Goal: Task Accomplishment & Management: Use online tool/utility

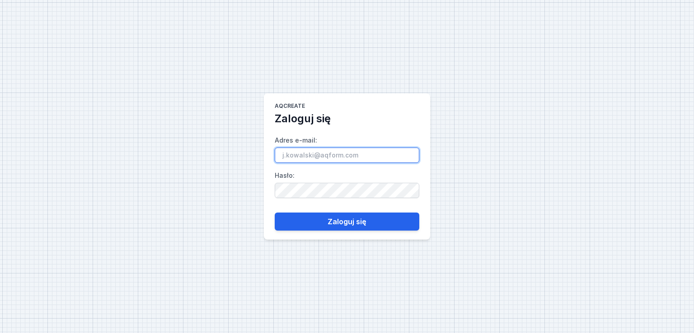
paste input "[EMAIL_ADDRESS][DOMAIN_NAME]"
type input "[EMAIL_ADDRESS][DOMAIN_NAME]"
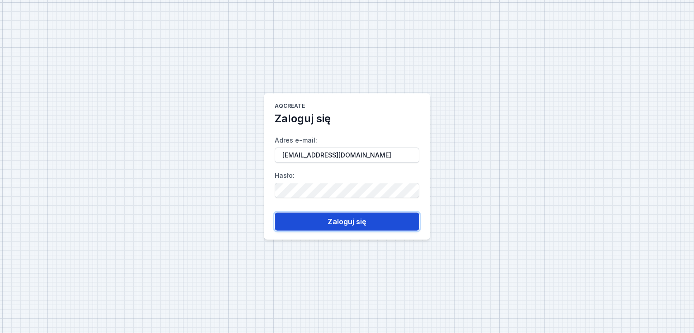
click at [358, 223] on button "Zaloguj się" at bounding box center [347, 222] width 145 height 18
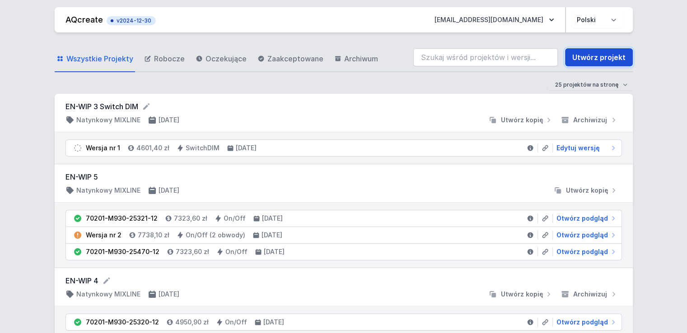
click at [604, 55] on link "Utwórz projekt" at bounding box center [599, 57] width 68 height 18
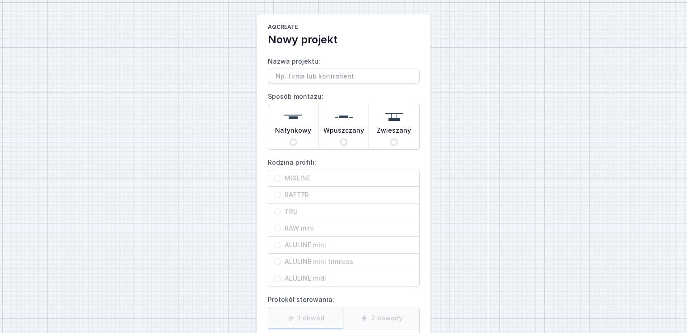
click at [383, 71] on input "Nazwa projektu:" at bounding box center [344, 76] width 152 height 15
type input "KRIUKOW"
click at [296, 144] on div "Natynkowy" at bounding box center [293, 126] width 50 height 45
click at [296, 144] on input "Natynkowy" at bounding box center [293, 142] width 7 height 7
radio input "true"
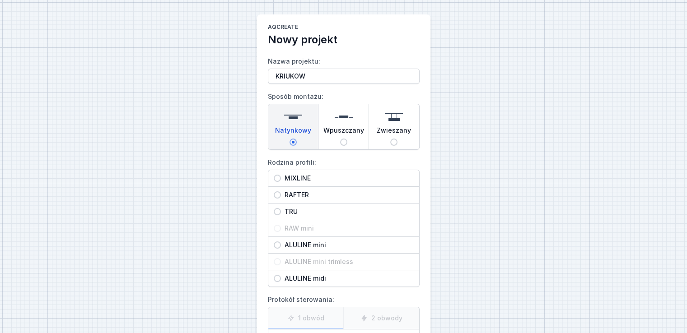
click at [277, 178] on input "MIXLINE" at bounding box center [277, 178] width 7 height 7
radio input "true"
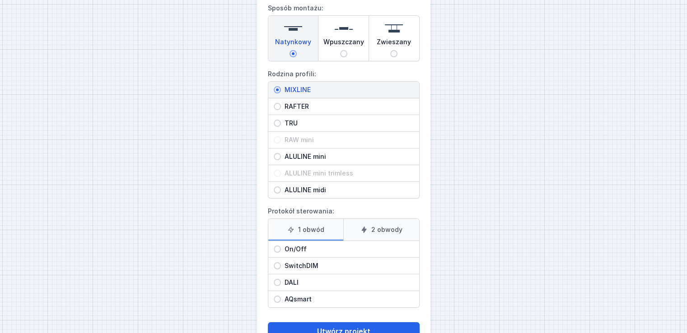
scroll to position [90, 0]
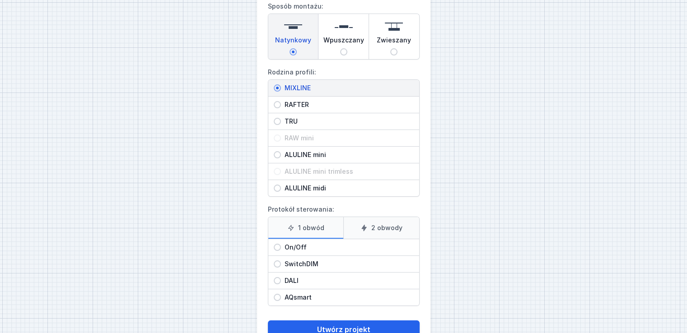
click at [383, 224] on label "2 obwody" at bounding box center [381, 228] width 76 height 22
click at [0, 0] on input "2 obwody" at bounding box center [0, 0] width 0 height 0
click at [278, 248] on input "On/Off" at bounding box center [277, 247] width 7 height 7
radio input "true"
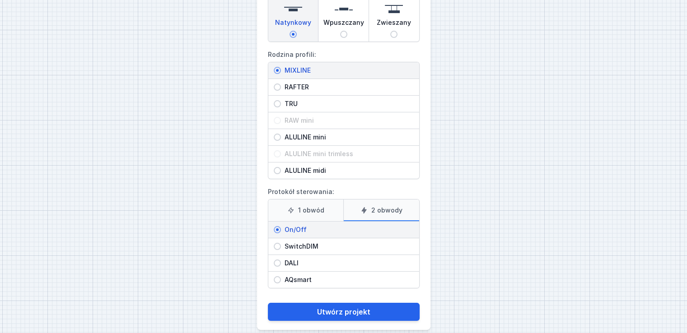
scroll to position [117, 0]
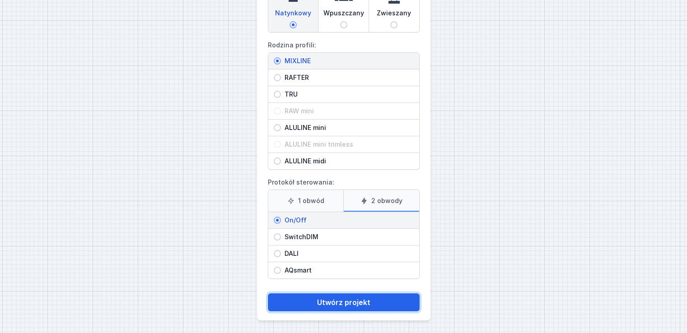
drag, startPoint x: 358, startPoint y: 303, endPoint x: 496, endPoint y: 223, distance: 159.1
click at [496, 223] on div "AQcreate Nowy projekt Nazwa projektu: KRIUKOW Sposób montażu: Natynkowy Wpuszcz…" at bounding box center [343, 109] width 687 height 453
click at [337, 299] on button "Utwórz projekt" at bounding box center [344, 303] width 152 height 18
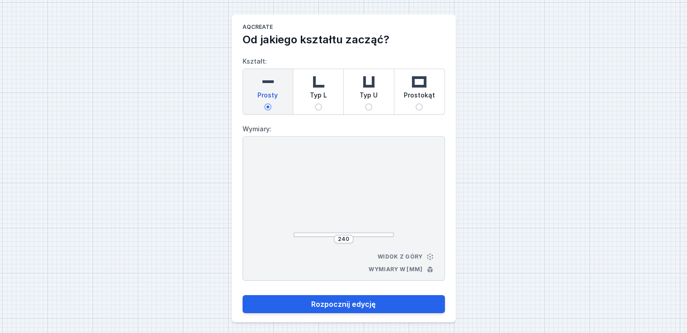
click at [369, 107] on input "Typ U" at bounding box center [368, 106] width 7 height 7
radio input "true"
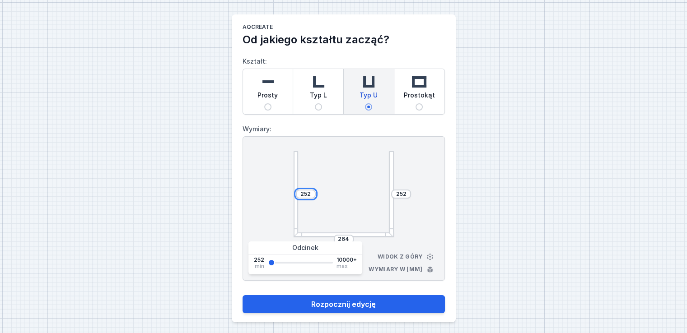
click at [304, 192] on input "252" at bounding box center [306, 194] width 14 height 7
type input "1920"
click at [243, 295] on button "Rozpocznij edycję" at bounding box center [344, 304] width 202 height 18
type input "1920"
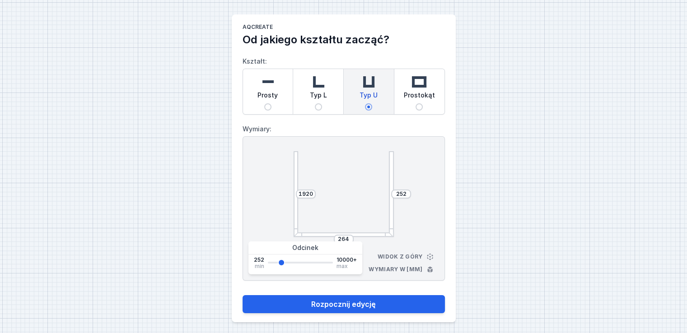
select select "true"
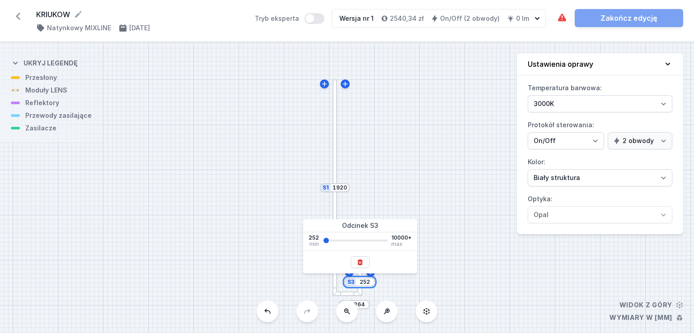
click at [365, 282] on input "252" at bounding box center [365, 282] width 14 height 7
type input "1920"
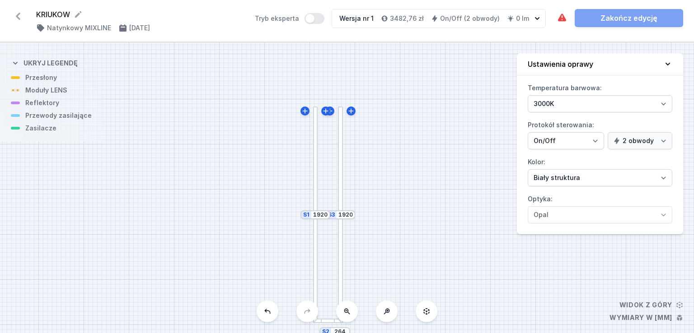
drag, startPoint x: 398, startPoint y: 210, endPoint x: 381, endPoint y: 47, distance: 163.5
click at [378, 40] on div "KRIUKOW ( 11338 /v 1 ) Natynkowy MIXLINE [DATE] Tryb eksperta Wersja nr 1 3482,…" at bounding box center [347, 166] width 694 height 333
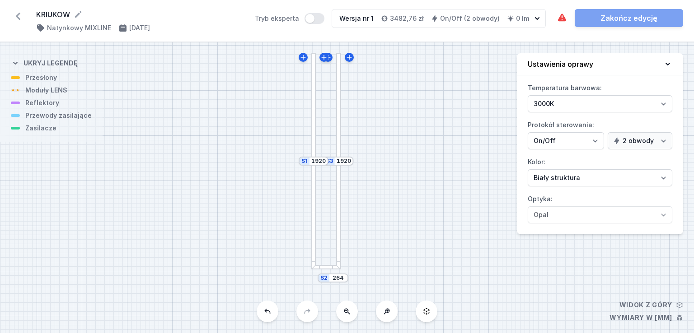
drag, startPoint x: 378, startPoint y: 209, endPoint x: 378, endPoint y: 125, distance: 84.0
click at [378, 125] on div "S3 1920 S2 264 S1 1920" at bounding box center [347, 187] width 694 height 291
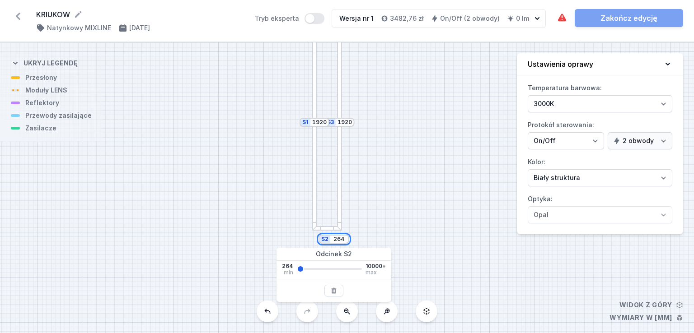
click at [338, 241] on input "264" at bounding box center [339, 239] width 14 height 7
type input "2684"
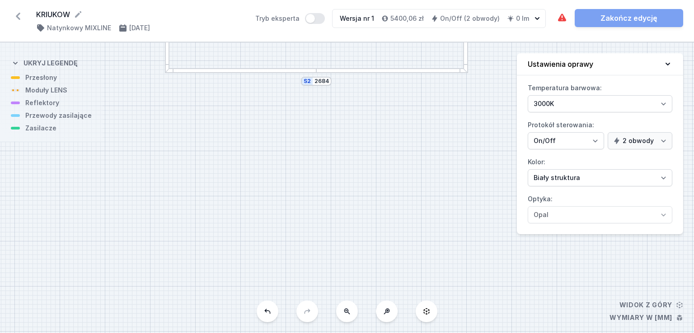
drag, startPoint x: 347, startPoint y: 202, endPoint x: 370, endPoint y: 295, distance: 95.5
click at [373, 299] on div "S3 1920 S2 2684 S1 1920" at bounding box center [347, 187] width 694 height 291
drag, startPoint x: 374, startPoint y: 89, endPoint x: 340, endPoint y: 190, distance: 107.4
click at [340, 190] on div "S3 1920 S2 2684 S1 1920" at bounding box center [347, 187] width 694 height 291
click at [346, 309] on icon at bounding box center [347, 312] width 6 height 6
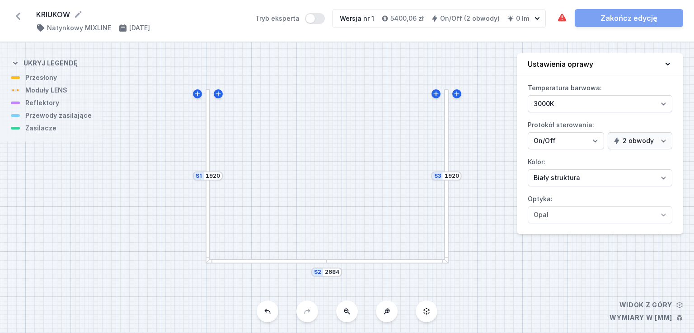
drag, startPoint x: 346, startPoint y: 125, endPoint x: 343, endPoint y: 171, distance: 46.7
click at [343, 171] on div "S3 1920 S2 2684 S1 1920" at bounding box center [347, 187] width 694 height 291
click at [280, 262] on div at bounding box center [266, 261] width 121 height 5
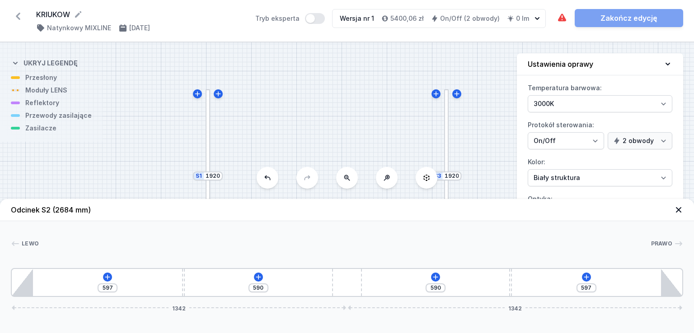
click at [302, 136] on div "S3 1920 S2 2684 S1 1920" at bounding box center [347, 187] width 694 height 291
drag, startPoint x: 358, startPoint y: 142, endPoint x: 355, endPoint y: 106, distance: 35.8
click at [355, 106] on div "S3 1920 S2 2684 S1 1920" at bounding box center [347, 187] width 694 height 291
click at [204, 94] on div at bounding box center [204, 140] width 5 height 173
type input "876"
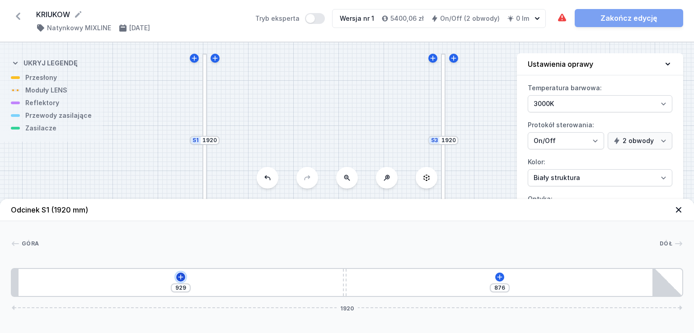
click at [178, 278] on icon at bounding box center [180, 277] width 7 height 7
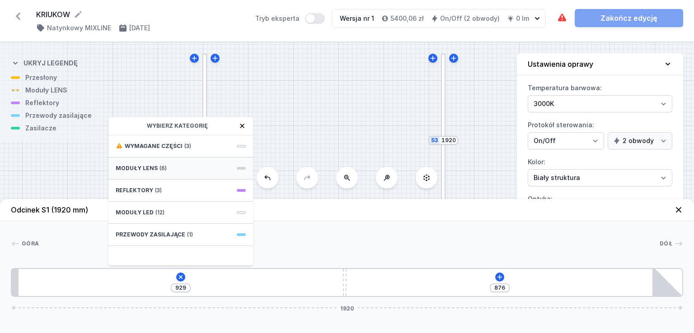
click at [211, 167] on div "Moduły LENS (6)" at bounding box center [180, 169] width 145 height 22
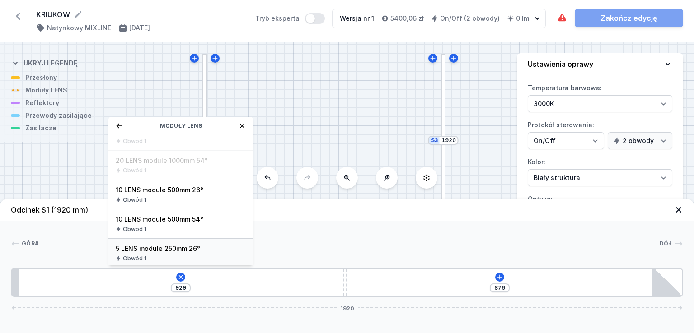
scroll to position [59, 0]
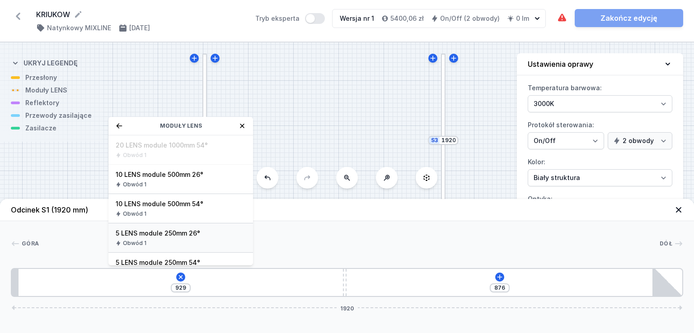
click at [173, 227] on div "5 LENS module 250mm 26° Obwód 1" at bounding box center [180, 238] width 145 height 29
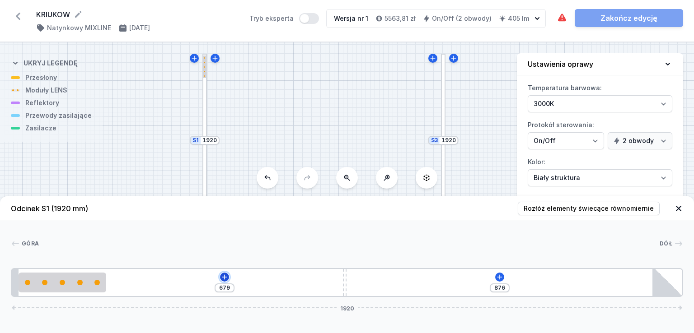
click at [221, 277] on icon at bounding box center [224, 277] width 7 height 7
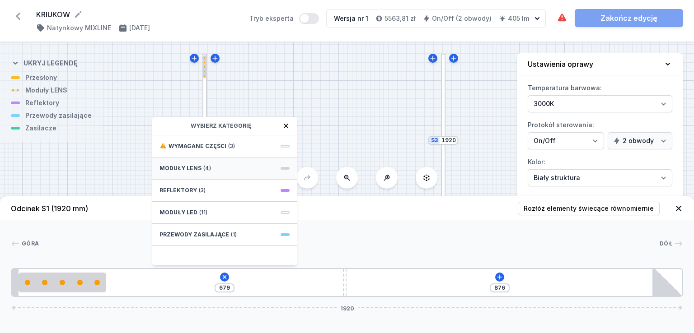
click at [210, 164] on div "Moduły LENS (4)" at bounding box center [224, 169] width 145 height 22
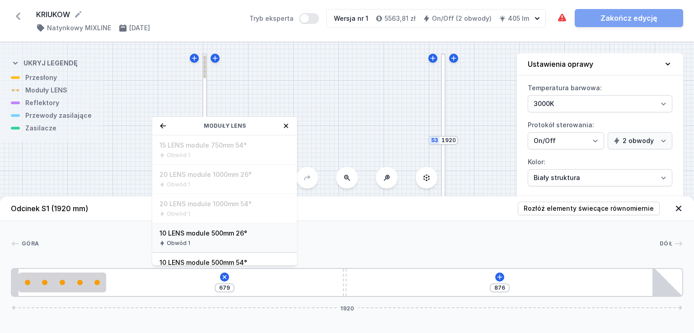
click at [231, 240] on div "Obwód 1" at bounding box center [224, 243] width 130 height 7
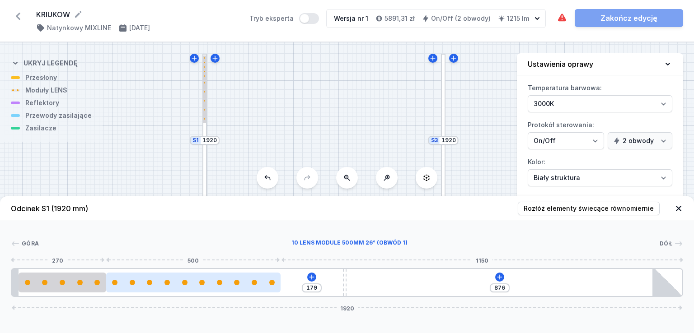
click at [265, 279] on div at bounding box center [193, 283] width 174 height 20
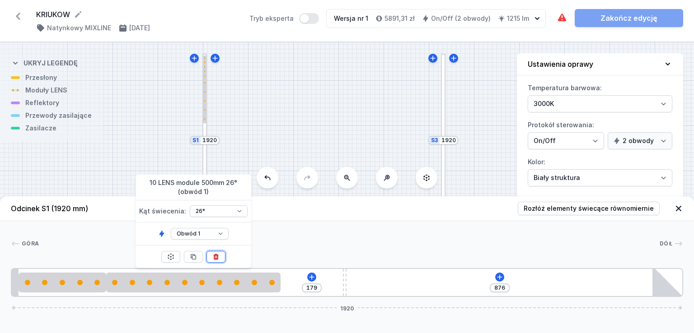
click at [221, 259] on button at bounding box center [215, 257] width 19 height 12
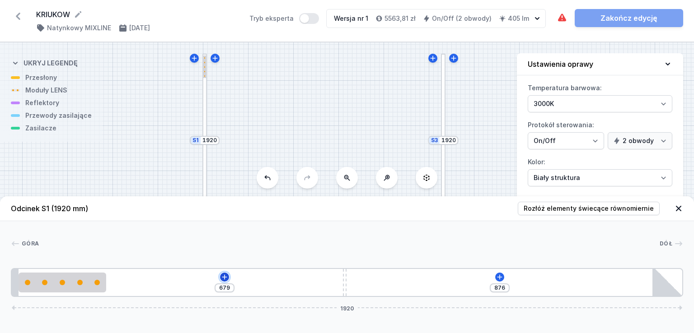
click at [221, 277] on icon at bounding box center [224, 277] width 7 height 7
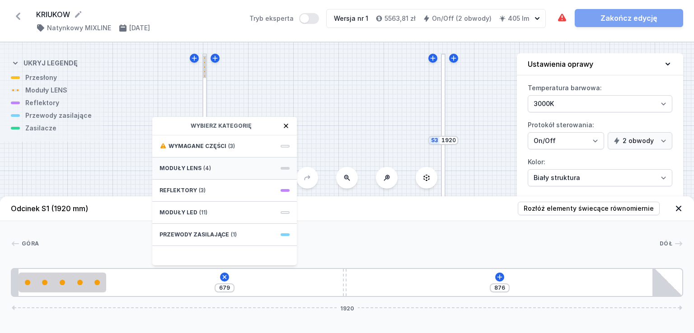
click at [220, 165] on div "Moduły LENS (4)" at bounding box center [224, 169] width 145 height 22
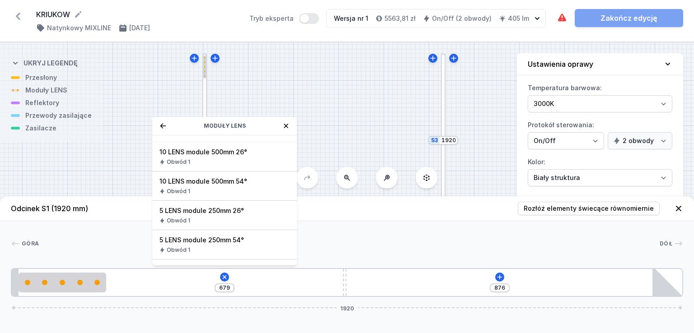
scroll to position [90, 0]
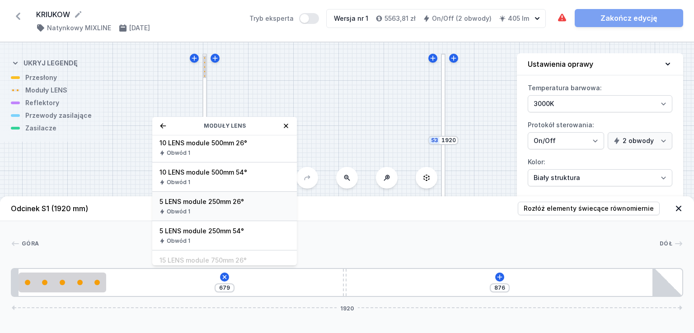
click at [222, 204] on span "5 LENS module 250mm 26°" at bounding box center [224, 201] width 130 height 9
type input "429"
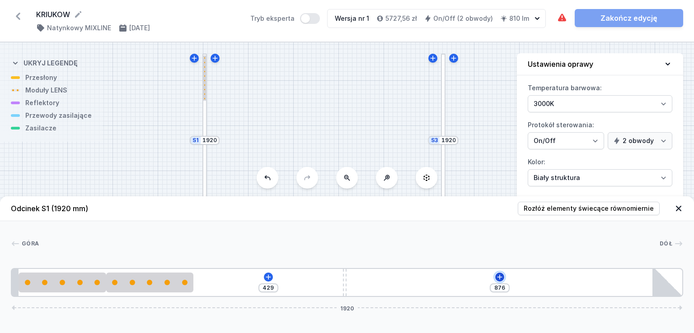
click at [497, 278] on icon at bounding box center [499, 277] width 7 height 7
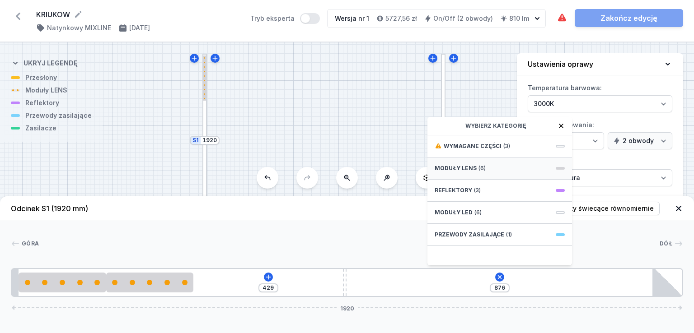
click at [465, 165] on span "Moduły LENS" at bounding box center [456, 168] width 42 height 7
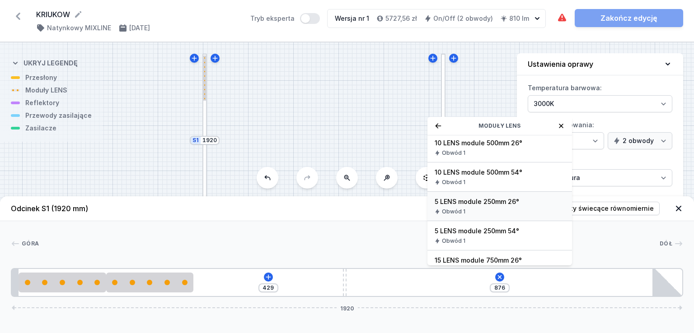
click at [475, 209] on div "Obwód 1" at bounding box center [500, 211] width 130 height 7
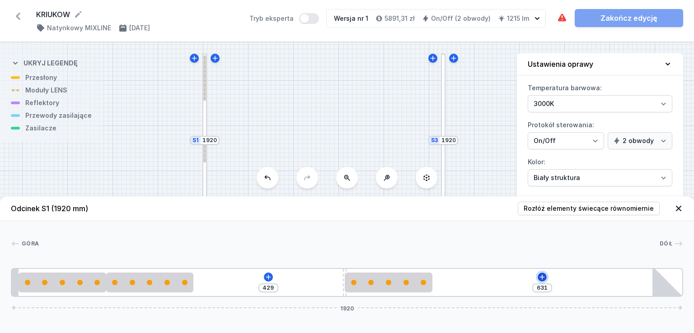
click at [543, 276] on icon at bounding box center [541, 277] width 7 height 7
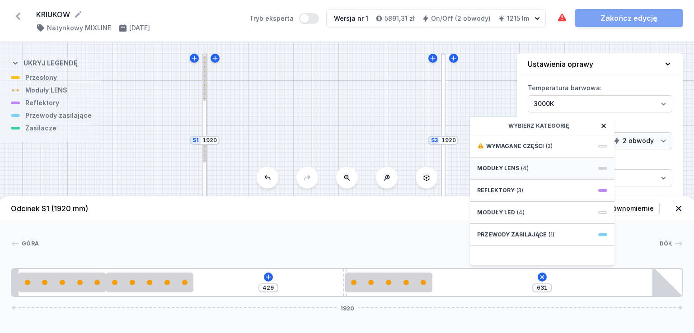
click at [504, 169] on span "Moduły LENS" at bounding box center [498, 168] width 42 height 7
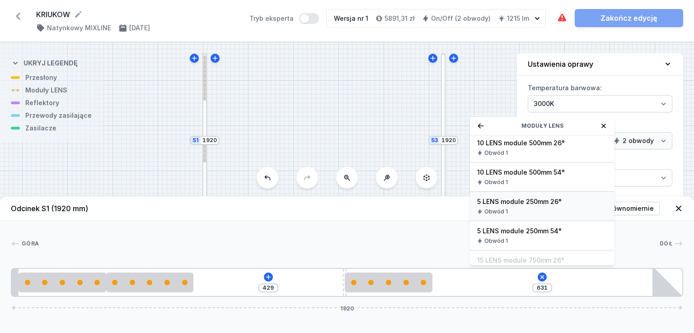
click at [511, 208] on div "Obwód 1" at bounding box center [542, 211] width 130 height 7
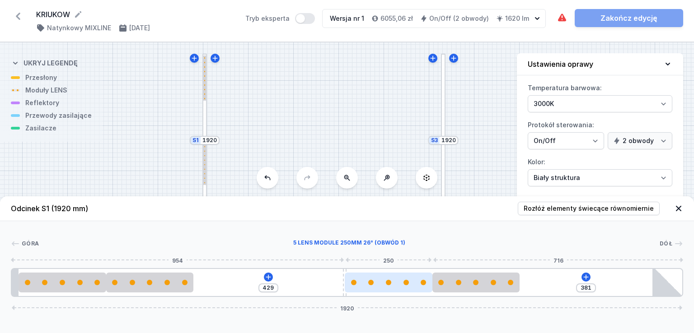
click at [355, 276] on div at bounding box center [388, 283] width 87 height 20
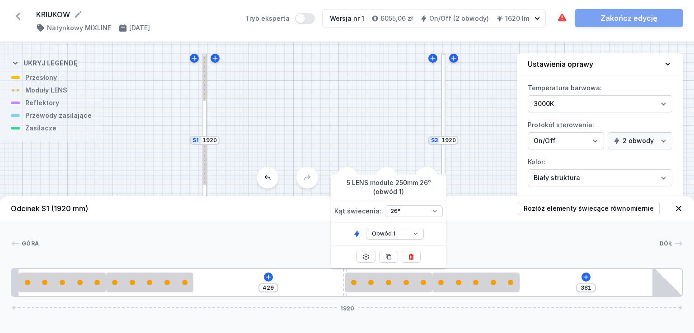
click at [328, 281] on div "[PHONE_NUMBER]" at bounding box center [347, 282] width 672 height 29
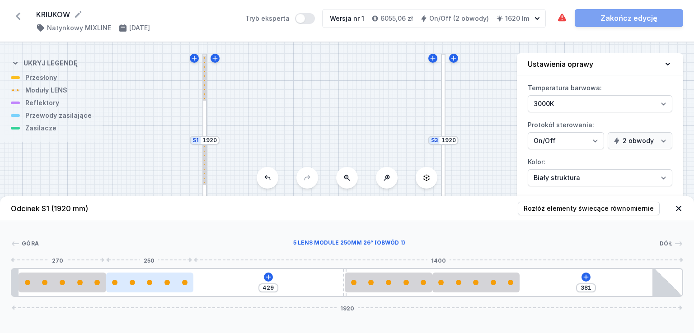
click at [188, 274] on div at bounding box center [149, 283] width 87 height 20
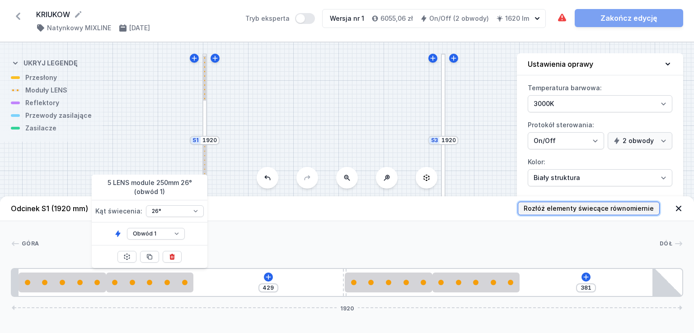
click at [564, 204] on span "Rozłóż elementy świecące równomiernie" at bounding box center [589, 208] width 130 height 9
type input "99"
type input "81"
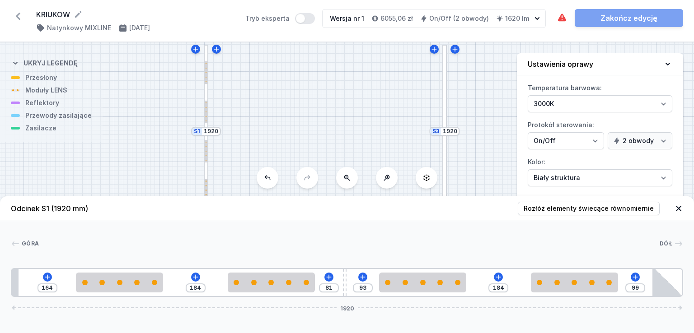
drag, startPoint x: 332, startPoint y: 126, endPoint x: 334, endPoint y: 117, distance: 9.1
click at [334, 117] on div "S3 1920 S2 2684 S1 1920" at bounding box center [347, 187] width 694 height 291
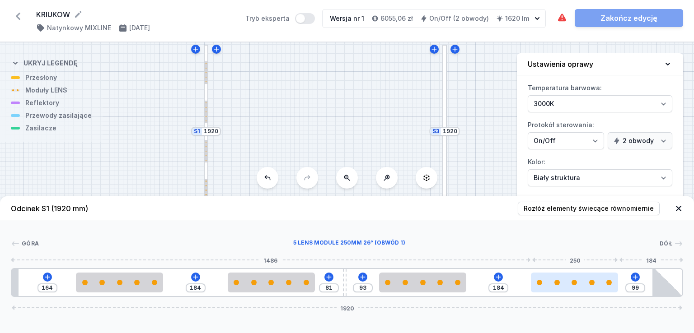
click at [580, 277] on div at bounding box center [574, 283] width 87 height 20
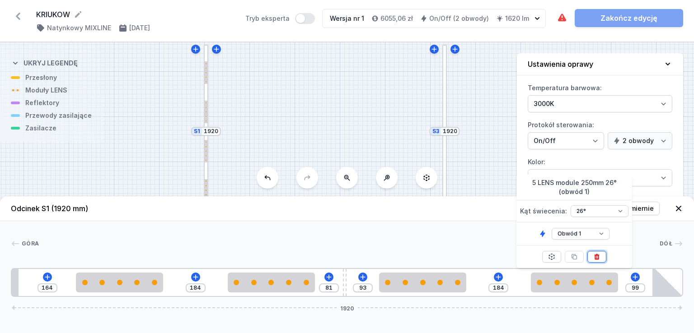
click at [596, 257] on icon at bounding box center [596, 256] width 7 height 7
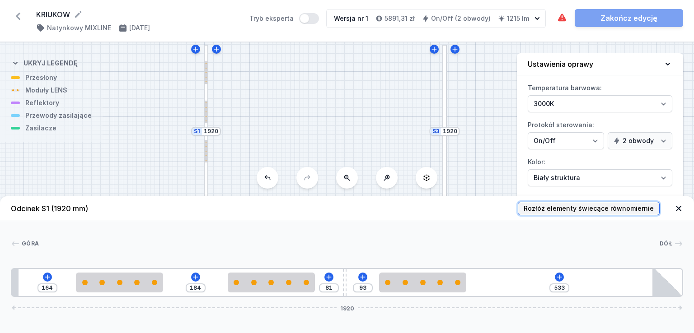
click at [566, 209] on span "Rozłóż elementy świecące równomiernie" at bounding box center [589, 208] width 130 height 9
type input "206"
type input "273"
type input "293"
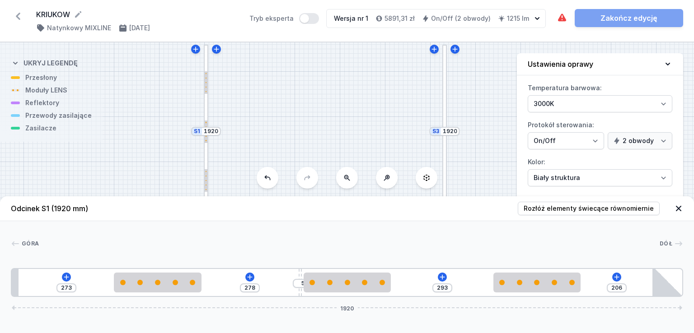
type input "275"
type input "8"
type input "273"
type input "10"
type input "270"
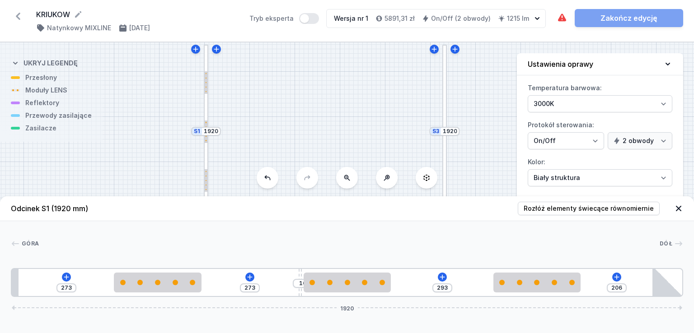
type input "13"
type input "268"
type input "15"
drag, startPoint x: 345, startPoint y: 269, endPoint x: 298, endPoint y: 266, distance: 47.1
click at [298, 266] on div "Góra Dół 1 2 1 3 2 1 2 1 4 273 268 15 293 206 1920 293 250 268 10 15 250 293 25…" at bounding box center [347, 259] width 694 height 76
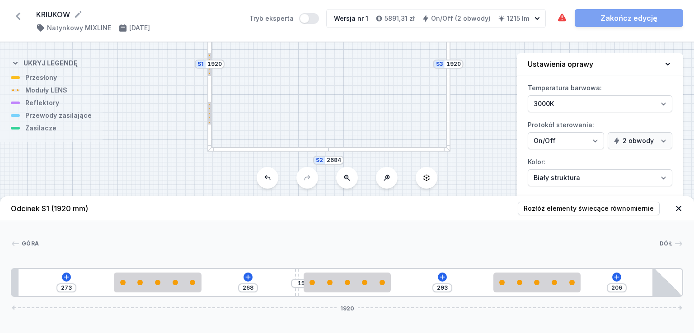
drag, startPoint x: 339, startPoint y: 127, endPoint x: 342, endPoint y: 60, distance: 67.4
click at [342, 60] on div "S3 1920 S2 2684 S1 1920" at bounding box center [347, 187] width 694 height 291
click at [304, 149] on div at bounding box center [267, 149] width 121 height 5
type input "597"
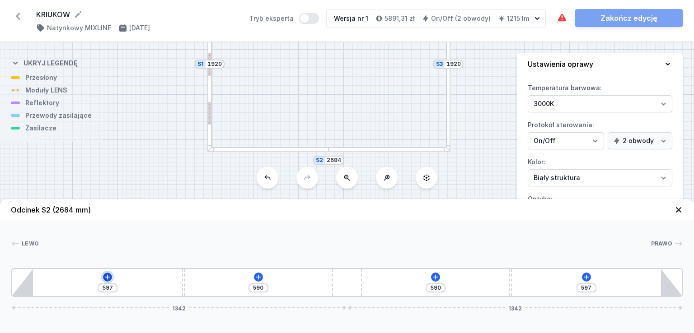
click at [107, 279] on icon at bounding box center [107, 277] width 7 height 7
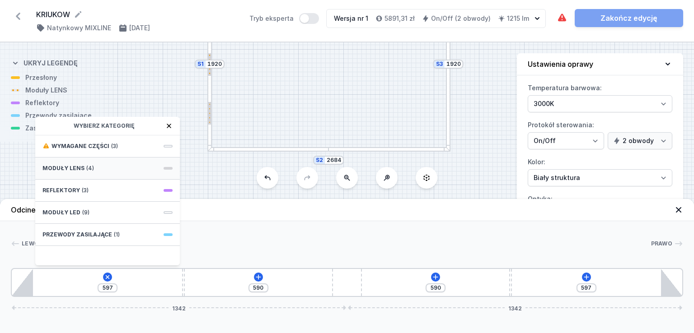
click at [98, 170] on div "Moduły LENS (4)" at bounding box center [107, 169] width 145 height 22
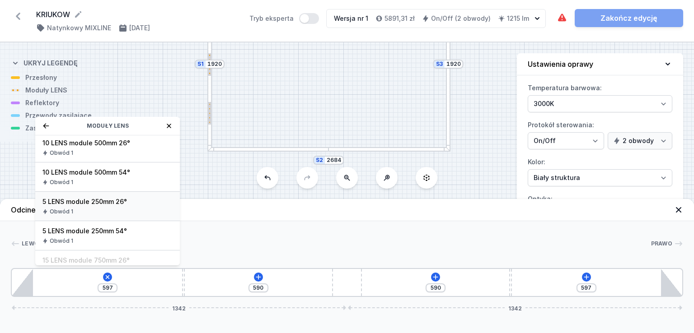
click at [110, 209] on div "Obwód 1" at bounding box center [107, 211] width 130 height 7
type input "347"
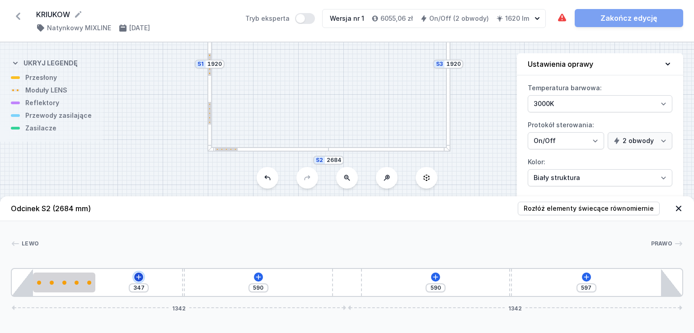
click at [137, 277] on icon at bounding box center [138, 277] width 5 height 5
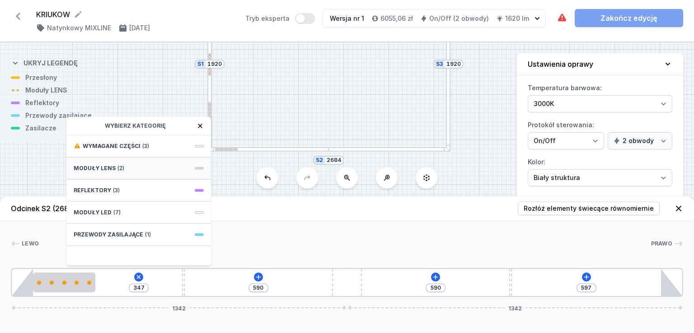
click at [128, 172] on div "Moduły LENS (2)" at bounding box center [138, 169] width 145 height 22
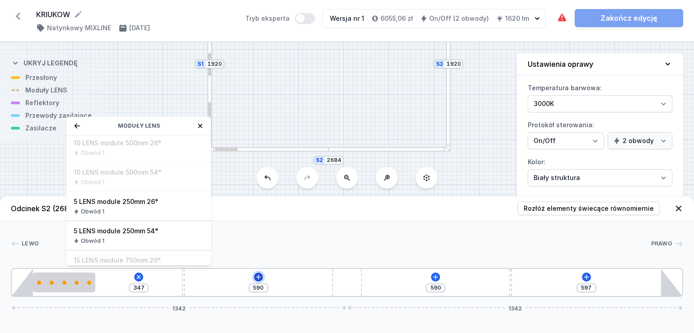
click at [258, 279] on icon at bounding box center [258, 277] width 5 height 5
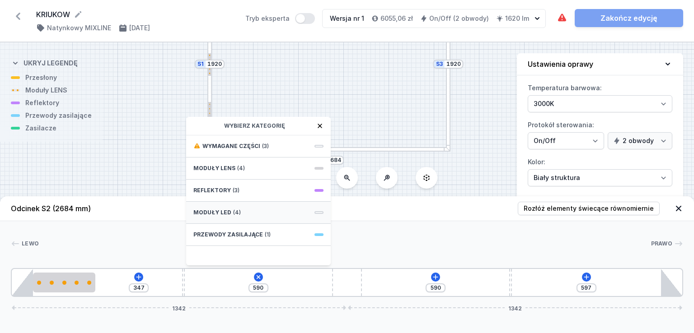
click at [250, 215] on div "Moduły LED (4)" at bounding box center [258, 213] width 145 height 22
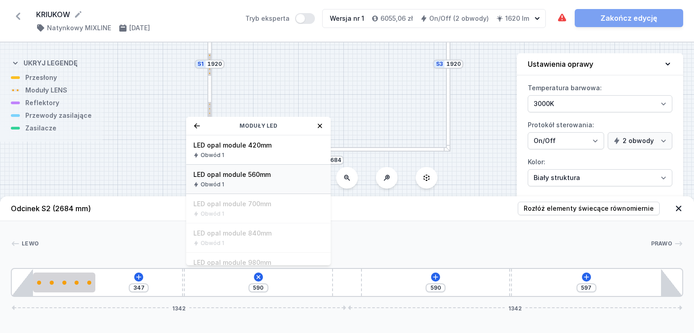
click at [248, 178] on span "LED opal module 560mm" at bounding box center [258, 174] width 130 height 9
type input "30"
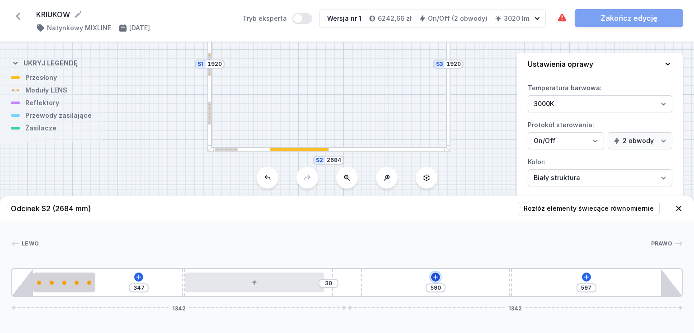
click at [436, 275] on icon at bounding box center [435, 277] width 7 height 7
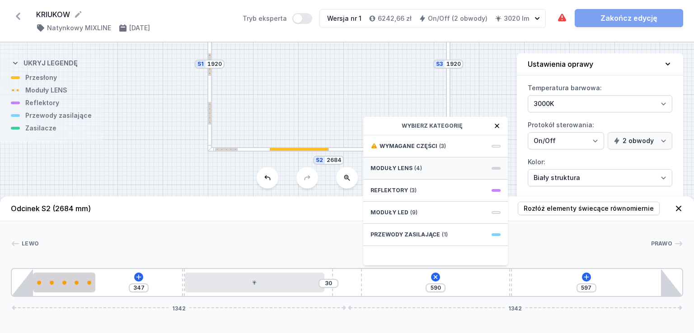
click at [422, 174] on div "Moduły LENS (4)" at bounding box center [435, 169] width 145 height 22
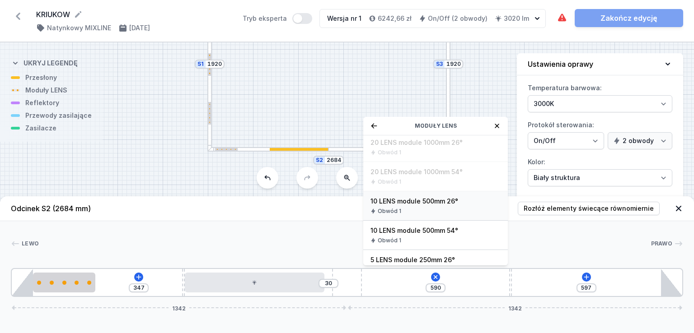
scroll to position [45, 0]
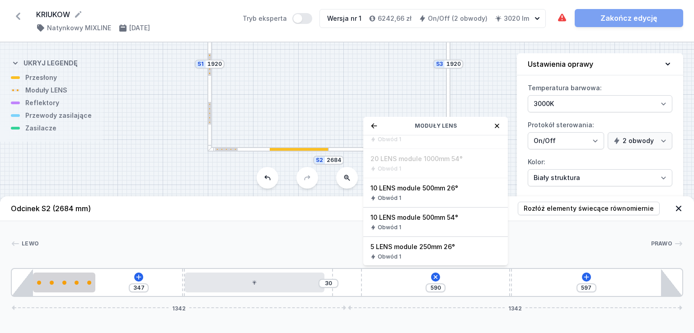
click at [287, 267] on div "Lewo Prawo 1 2 1 3 4 1 5 3 1 347 30 590 Moduły LENS 15 LENS module 750mm 54° Ob…" at bounding box center [347, 259] width 694 height 76
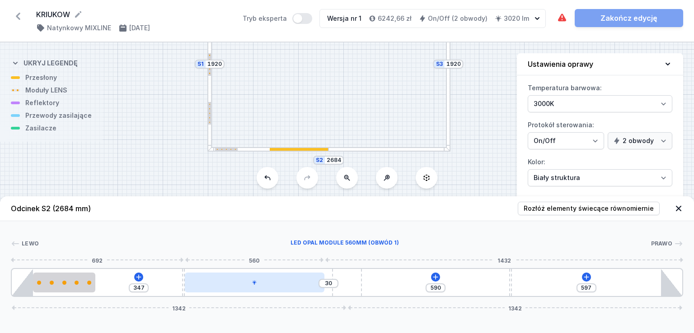
click at [288, 278] on div at bounding box center [255, 283] width 140 height 20
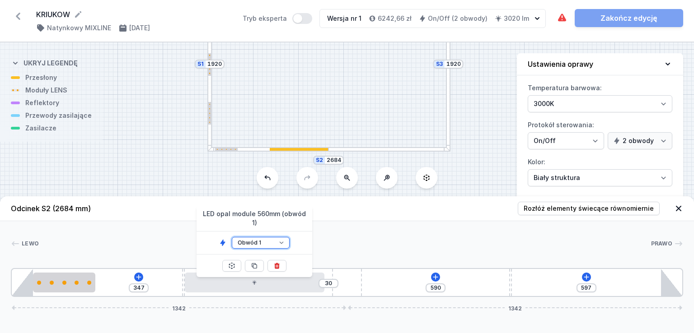
click at [280, 237] on select "Obwód 1 Obwód 2" at bounding box center [261, 243] width 58 height 12
select select "2"
click at [232, 237] on select "Obwód 1 Obwód 2" at bounding box center [261, 243] width 58 height 12
click at [436, 276] on icon at bounding box center [435, 277] width 7 height 7
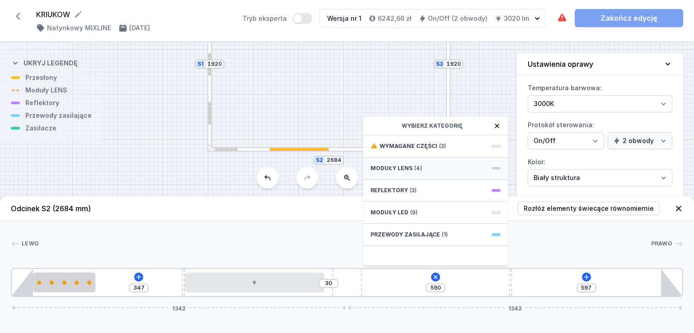
click at [410, 172] on div "Moduły LENS (4)" at bounding box center [435, 169] width 145 height 22
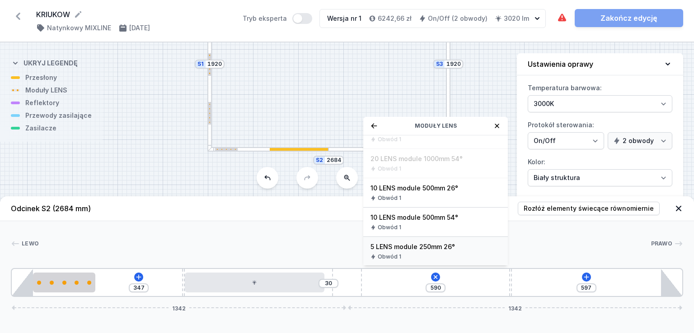
click at [427, 243] on span "5 LENS module 250mm 26°" at bounding box center [435, 247] width 130 height 9
type input "340"
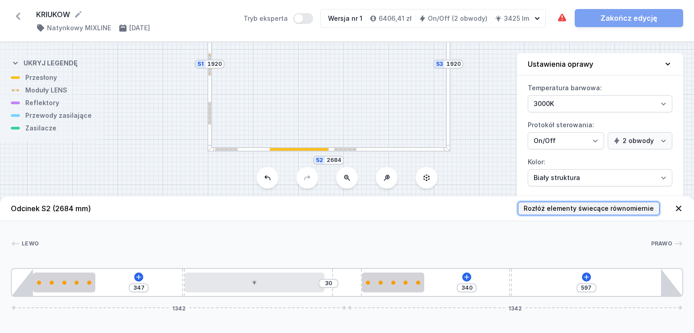
click at [611, 207] on span "Rozłóż elementy świecące równomiernie" at bounding box center [589, 208] width 130 height 9
type input "321"
type input "26"
type input "370"
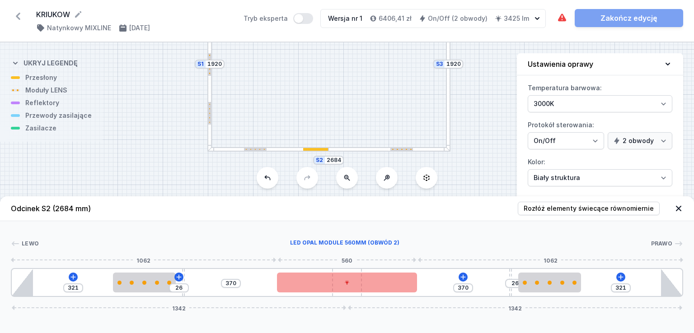
click at [348, 273] on div at bounding box center [347, 283] width 140 height 20
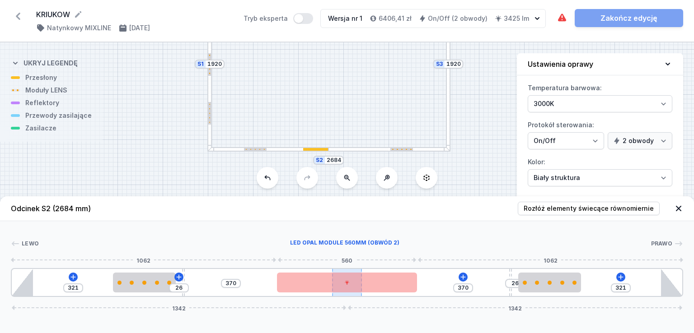
select select "2"
type input "41"
type input "626"
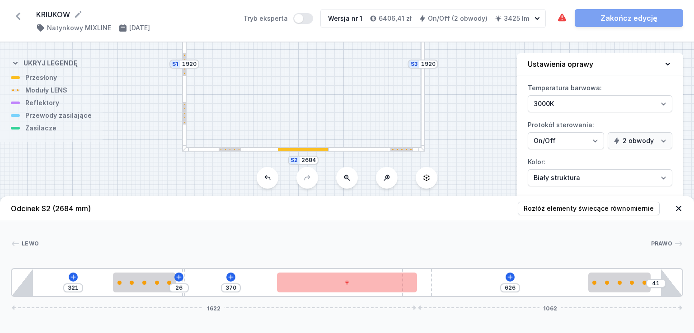
drag, startPoint x: 348, startPoint y: 271, endPoint x: 302, endPoint y: 270, distance: 46.1
drag, startPoint x: 428, startPoint y: 274, endPoint x: 421, endPoint y: 275, distance: 7.3
click at [421, 275] on div at bounding box center [417, 282] width 30 height 27
drag, startPoint x: 421, startPoint y: 275, endPoint x: 351, endPoint y: 267, distance: 70.9
click at [295, 274] on div "321 26 370 626 41 1622 1062" at bounding box center [347, 282] width 672 height 29
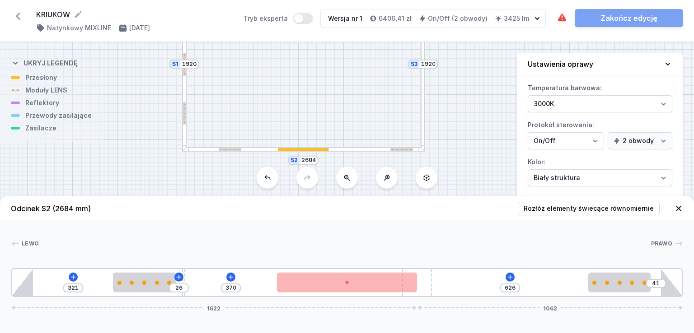
drag, startPoint x: 414, startPoint y: 269, endPoint x: 341, endPoint y: 266, distance: 72.3
click at [341, 266] on div "[PERSON_NAME] 1 2 1 3 4 2 5 2 1 1 321 26 370 626 41 1622 1062 406 250 26 10 370…" at bounding box center [347, 259] width 694 height 76
drag, startPoint x: 423, startPoint y: 295, endPoint x: 373, endPoint y: 295, distance: 50.1
click at [373, 295] on div "321 26 370 626 41 1622 1062" at bounding box center [347, 282] width 672 height 29
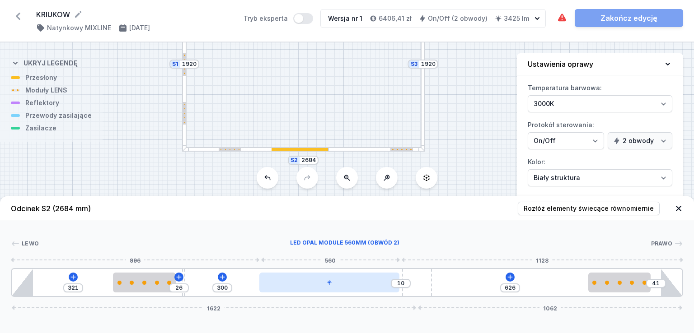
type input "299"
type input "11"
type input "293"
type input "17"
type input "292"
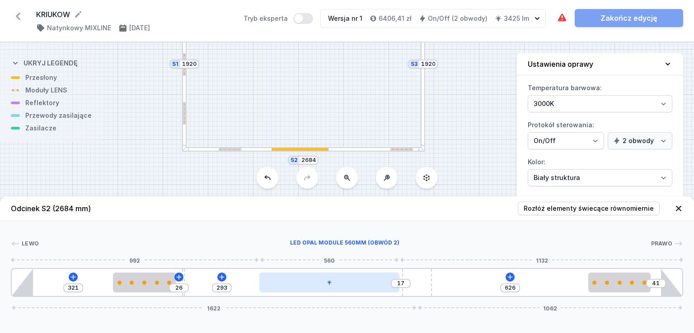
type input "18"
drag, startPoint x: 388, startPoint y: 280, endPoint x: 366, endPoint y: 278, distance: 21.3
click at [366, 278] on div at bounding box center [329, 283] width 140 height 20
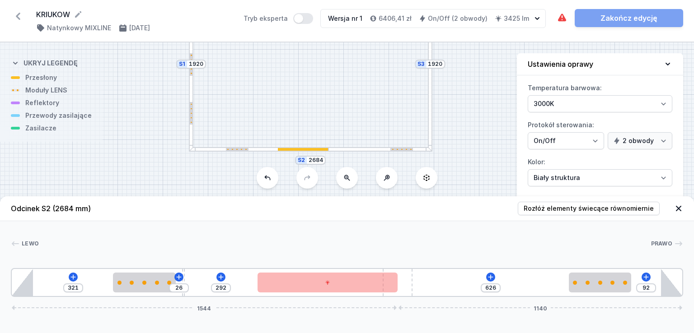
drag, startPoint x: 409, startPoint y: 275, endPoint x: 422, endPoint y: 278, distance: 13.0
click at [422, 278] on div "321 26 292 626 92 1544 1140" at bounding box center [347, 282] width 672 height 29
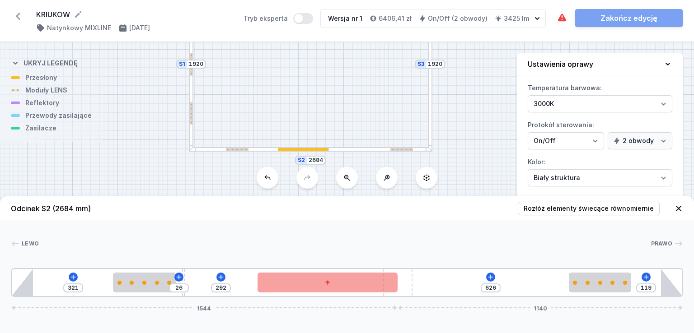
drag, startPoint x: 417, startPoint y: 277, endPoint x: 324, endPoint y: 285, distance: 93.9
click at [316, 291] on div "321 26 292 626 119 1544 1140" at bounding box center [347, 282] width 672 height 29
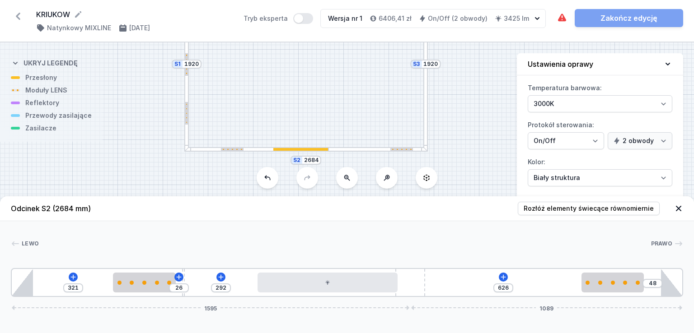
type input "45"
type input "112"
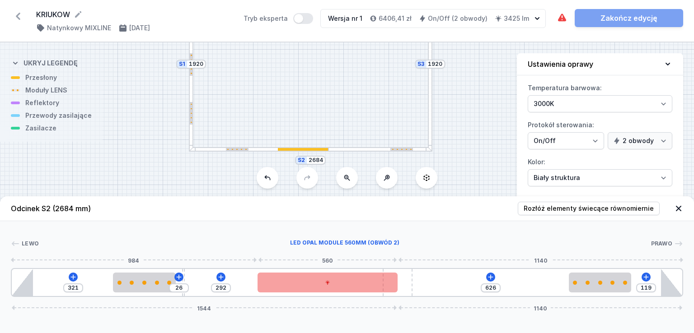
drag, startPoint x: 405, startPoint y: 279, endPoint x: 383, endPoint y: 273, distance: 23.2
click at [383, 273] on div "321 26 292 626 119 1544 1140" at bounding box center [347, 282] width 672 height 29
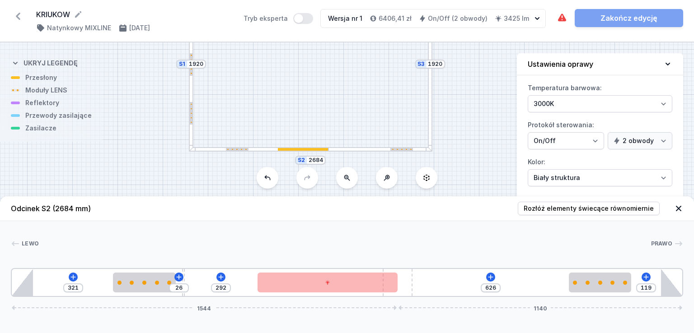
drag, startPoint x: 400, startPoint y: 270, endPoint x: 284, endPoint y: 261, distance: 116.9
click at [284, 261] on div "[PERSON_NAME] 1 2 1 3 4 2 5 2 1 1 321 26 292 626 119 1544 1140 406 250 26 10 29…" at bounding box center [347, 259] width 694 height 76
type input "20"
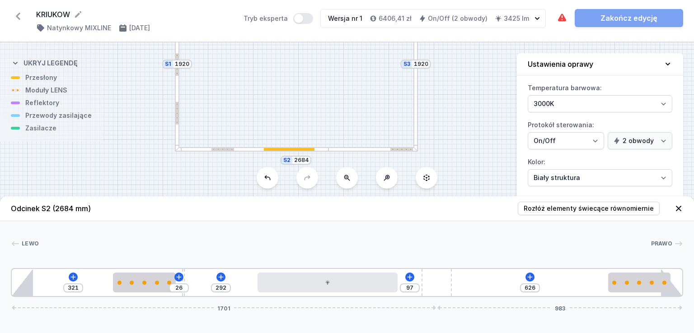
type input "112"
type input "28"
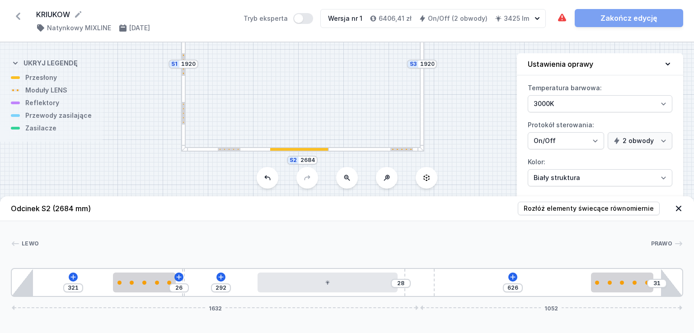
drag, startPoint x: 409, startPoint y: 291, endPoint x: 457, endPoint y: 311, distance: 52.0
click at [457, 311] on div "Odcinek S2 (2684 mm) Rozłóż elementy świecące równomiernie Lewo Prawo 1 2 1 3 4…" at bounding box center [347, 264] width 694 height 137
type input "298"
type input "22"
type input "306"
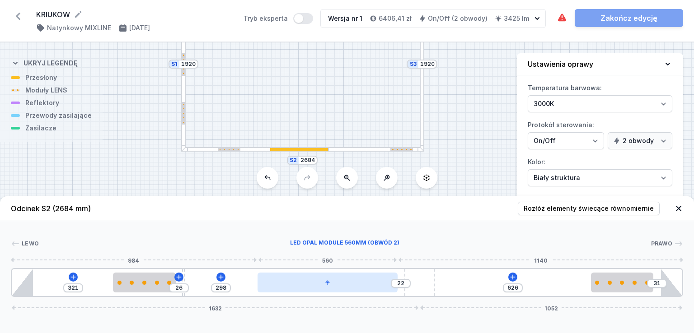
type input "14"
type input "311"
type input "9"
type input "379"
type input "125"
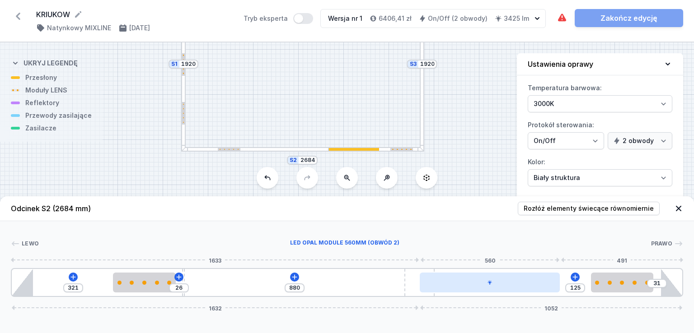
drag, startPoint x: 363, startPoint y: 283, endPoint x: 495, endPoint y: 282, distance: 131.9
type input "139"
type input "772"
type input "146"
type input "765"
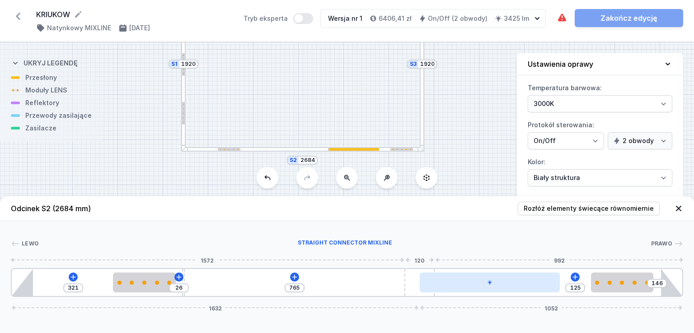
type input "151"
type input "760"
type input "167"
type input "744"
type input "178"
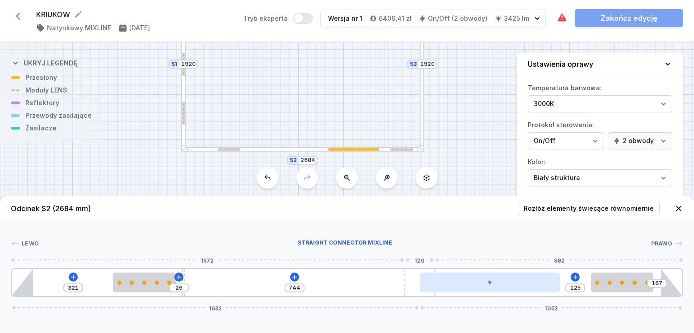
type input "733"
type input "183"
type input "728"
type input "192"
type input "719"
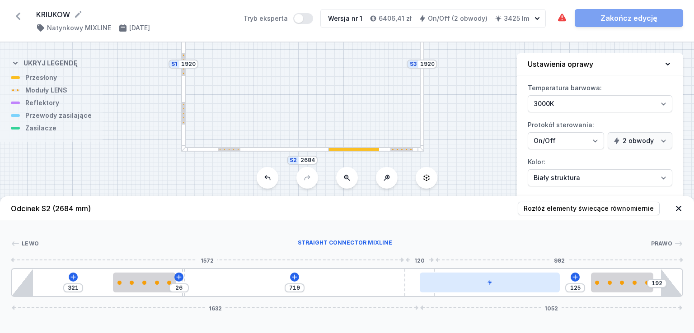
type input "209"
type input "702"
type input "220"
type input "691"
type input "232"
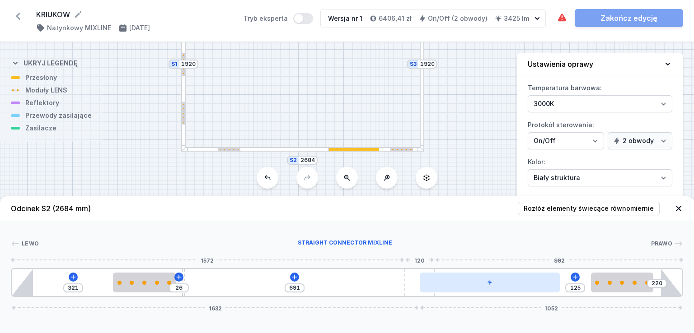
type input "679"
type input "241"
type input "670"
type input "252"
type input "659"
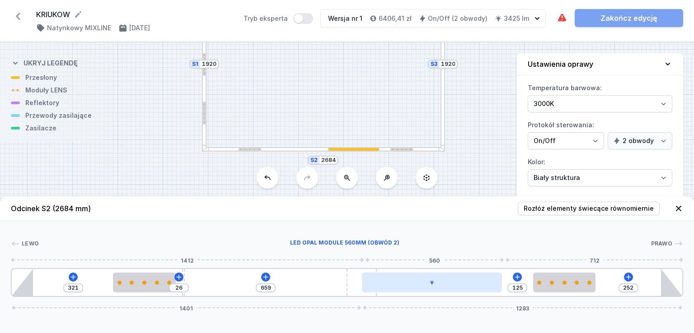
type input "262"
type input "649"
type input "273"
type input "638"
type input "46"
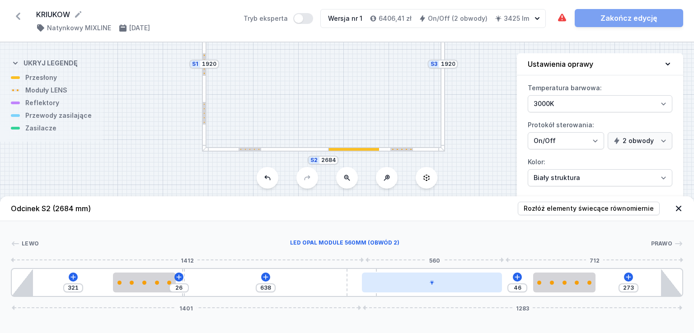
type input "281"
type input "630"
type input "290"
type input "621"
type input "317"
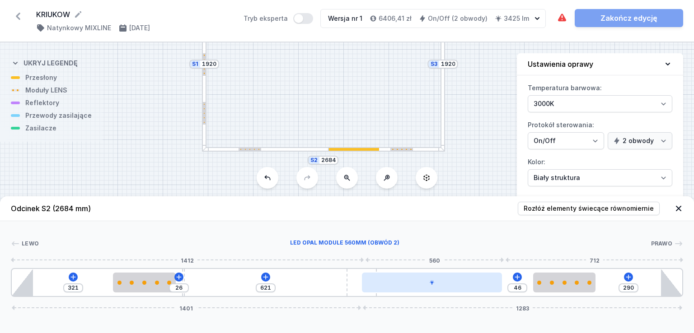
type input "594"
type input "324"
type input "587"
type input "340"
type input "571"
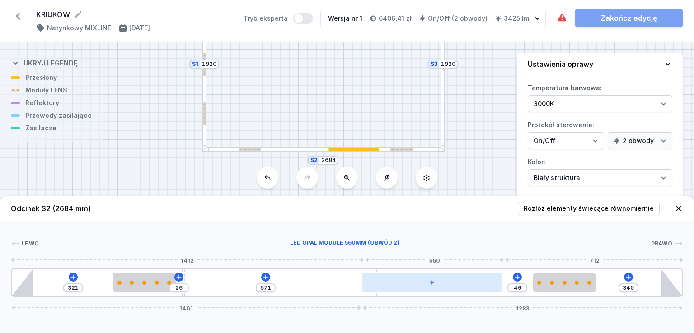
type input "343"
type input "568"
type input "352"
type input "559"
type input "368"
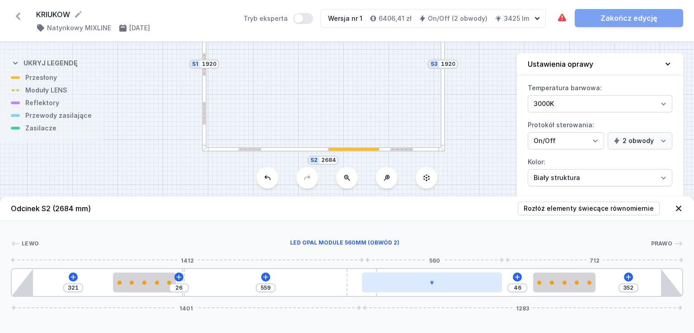
type input "579"
type input "371"
type input "576"
type input "375"
type input "572"
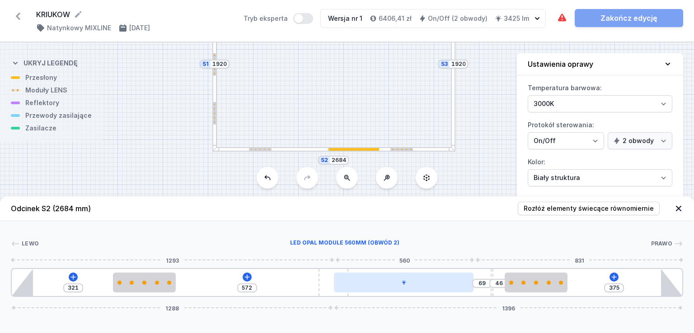
type input "380"
type input "567"
type input "382"
type input "565"
type input "385"
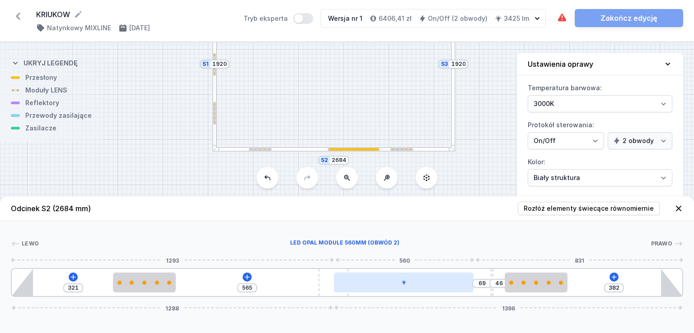
type input "562"
type input "391"
type input "556"
type input "399"
type input "548"
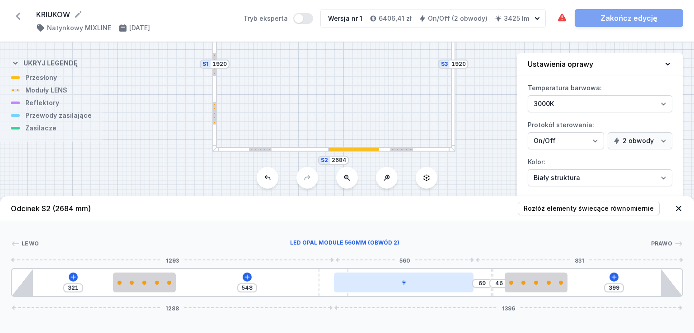
type input "406"
type input "541"
type input "415"
type input "532"
type input "422"
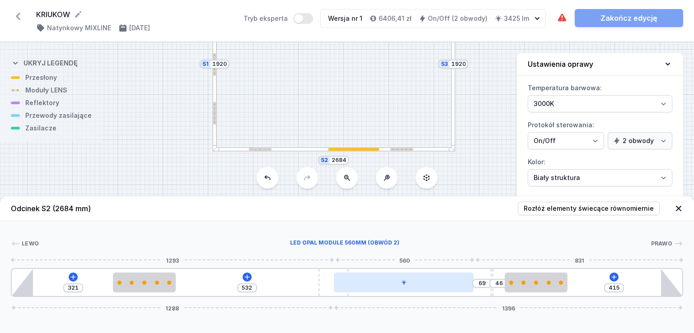
type input "525"
type input "433"
type input "514"
type input "440"
type input "507"
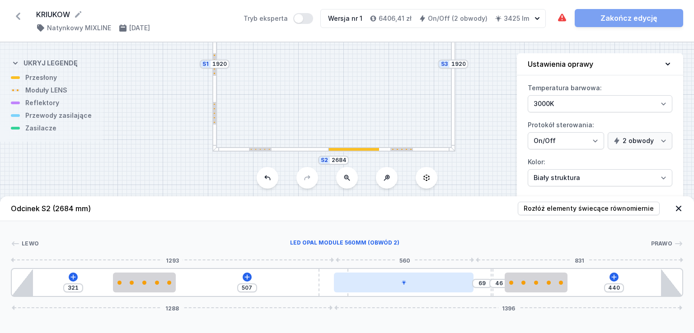
type input "449"
type input "498"
type input "456"
type input "491"
type input "459"
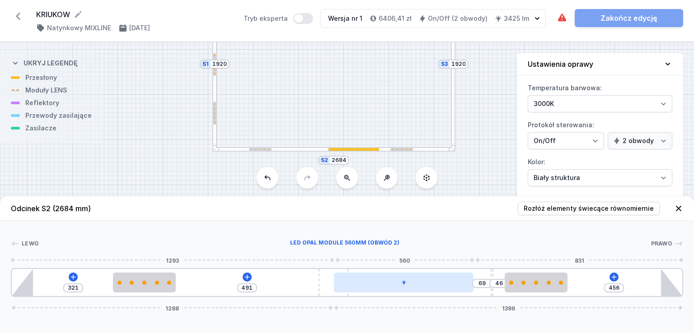
type input "488"
type input "465"
type input "482"
type input "470"
type input "477"
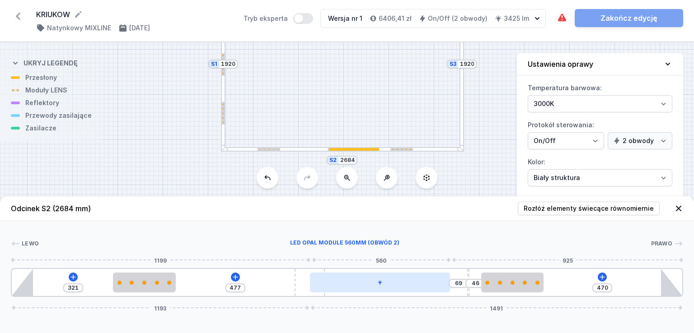
type input "475"
type input "472"
type input "479"
type input "468"
type input "487"
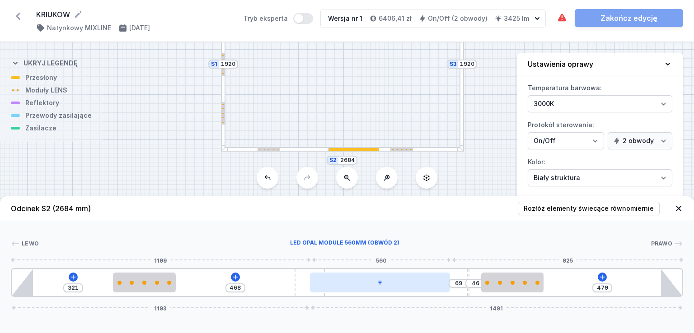
type input "460"
type input "498"
type input "449"
type input "507"
type input "440"
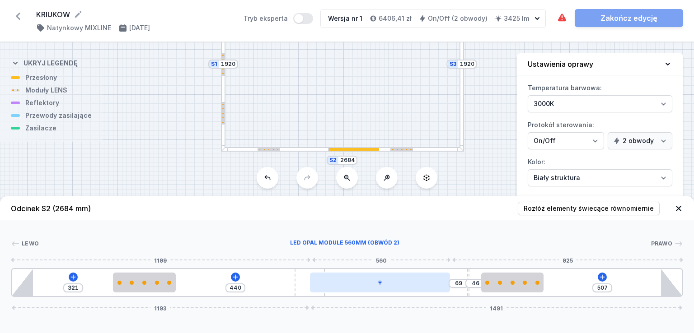
type input "514"
type input "433"
type input "521"
type input "426"
type input "528"
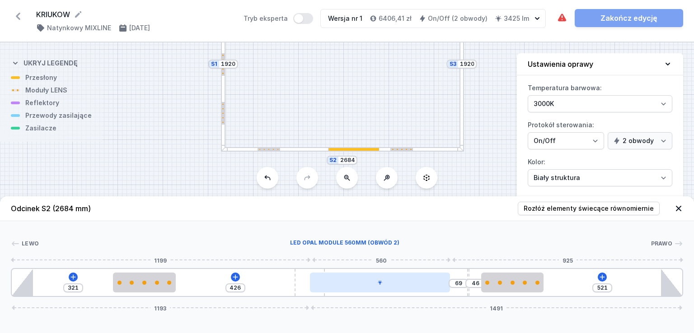
type input "419"
type input "533"
type input "414"
type input "535"
type input "412"
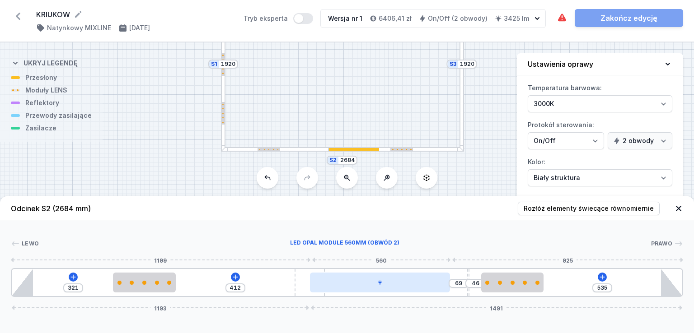
type input "542"
type input "405"
type input "547"
type input "400"
type input "554"
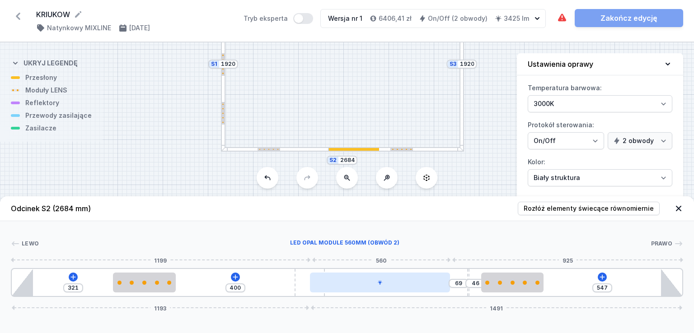
type input "393"
type input "561"
type input "386"
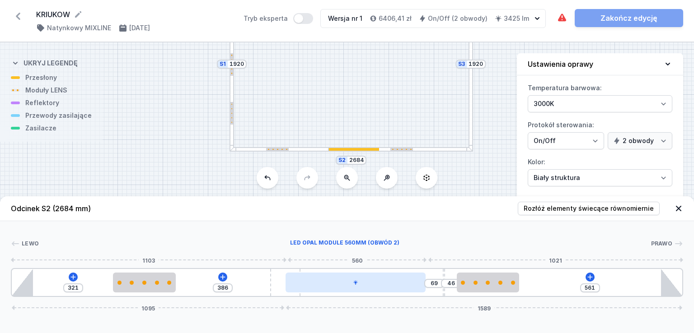
type input "577"
type input "370"
type input "581"
type input "366"
type input "586"
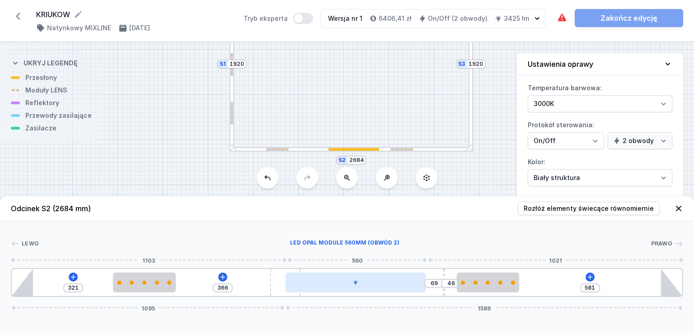
type input "361"
type input "591"
type input "356"
type input "605"
type input "342"
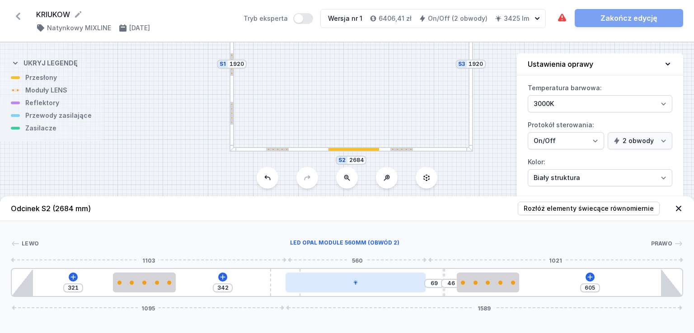
type input "612"
type input "335"
type input "627"
type input "320"
type input "630"
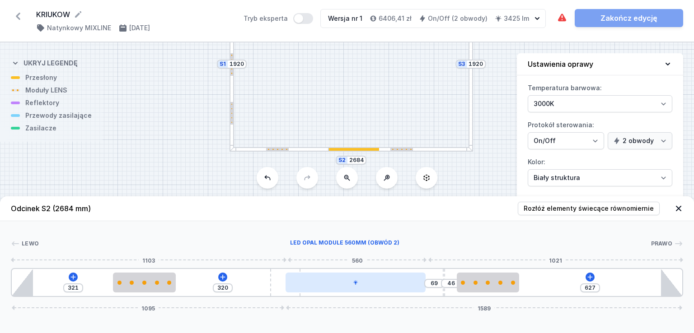
type input "317"
type input "634"
type input "313"
type input "637"
type input "310"
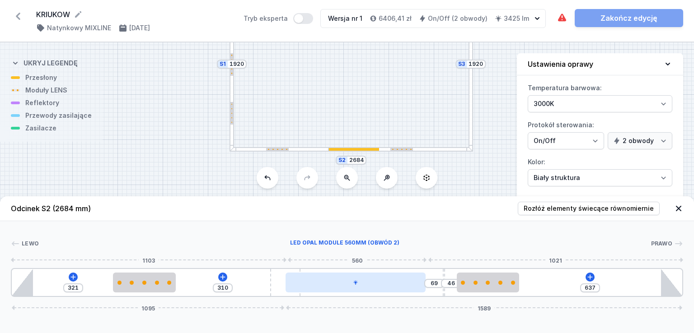
type input "646"
type input "301"
type input "655"
type input "292"
type input "662"
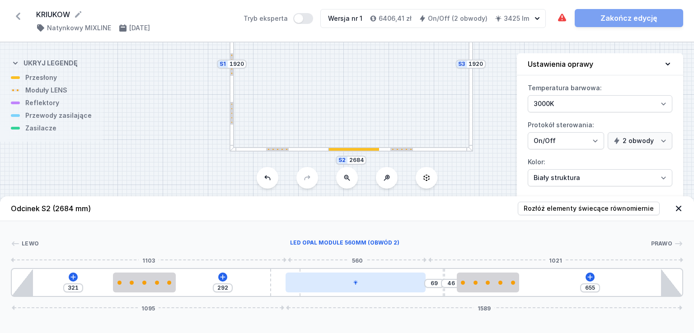
type input "285"
type input "669"
type input "278"
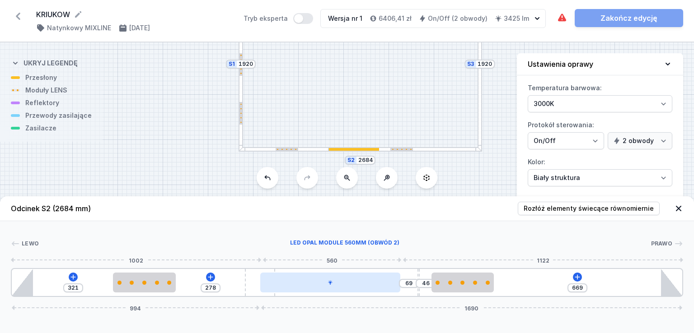
type input "683"
type input "264"
type input "690"
type input "257"
type input "695"
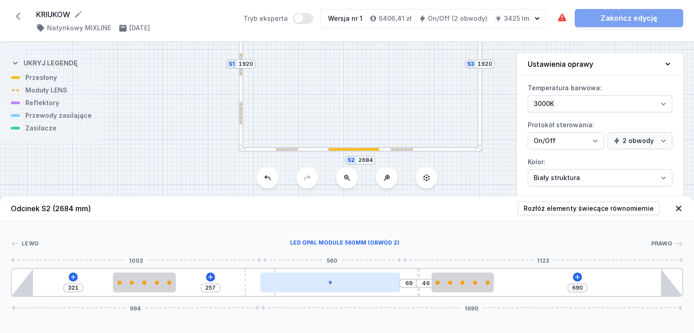
type input "252"
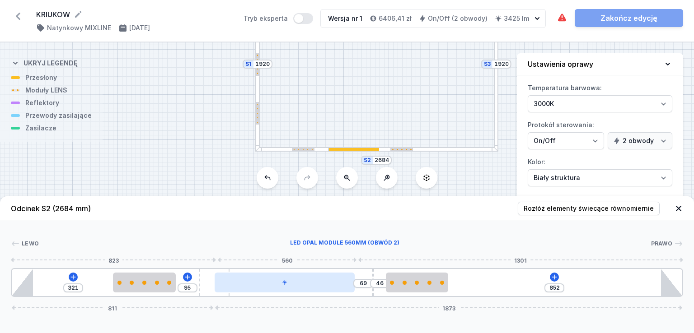
drag, startPoint x: 412, startPoint y: 280, endPoint x: 228, endPoint y: 279, distance: 184.7
click at [228, 279] on div "321 95 69 46 852 811 1873" at bounding box center [347, 282] width 672 height 29
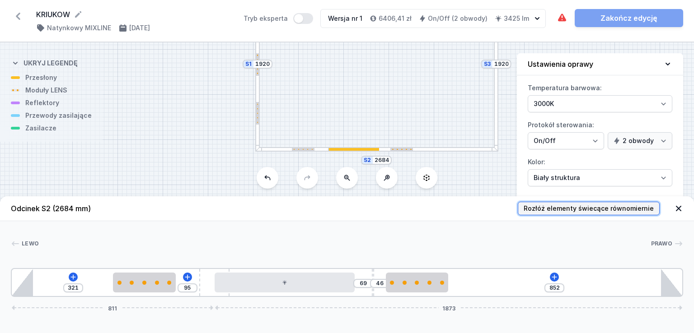
click at [594, 213] on span "Rozłóż elementy świecące równomiernie" at bounding box center [589, 208] width 130 height 9
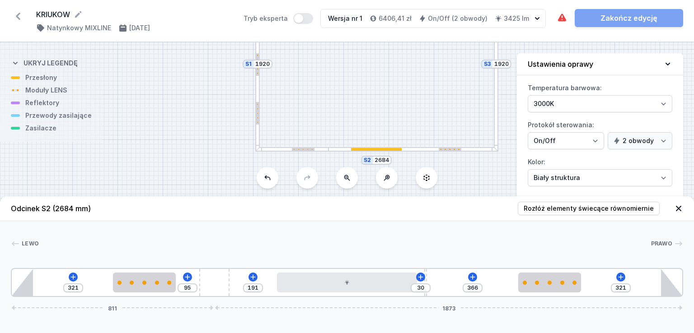
drag, startPoint x: 373, startPoint y: 271, endPoint x: 436, endPoint y: 271, distance: 63.7
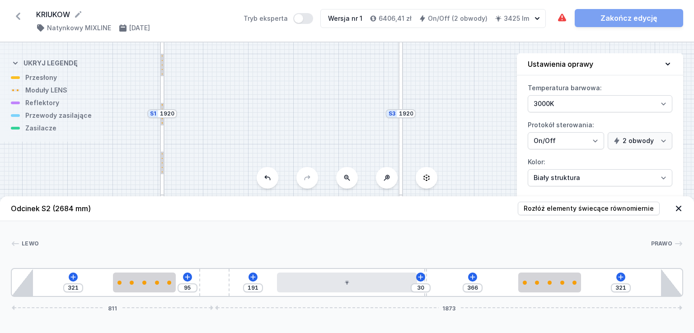
drag, startPoint x: 443, startPoint y: 94, endPoint x: 356, endPoint y: 150, distance: 102.4
click at [356, 150] on div "S3 1920 S2 2684 S1 1920" at bounding box center [347, 187] width 694 height 291
click at [408, 98] on div at bounding box center [409, 119] width 5 height 173
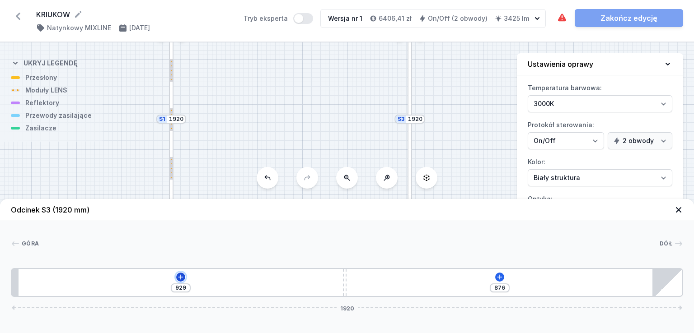
click at [179, 276] on icon at bounding box center [180, 277] width 7 height 7
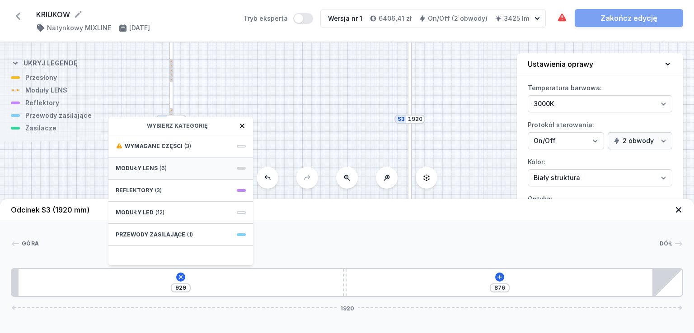
click at [172, 174] on div "Moduły LENS (6)" at bounding box center [180, 169] width 145 height 22
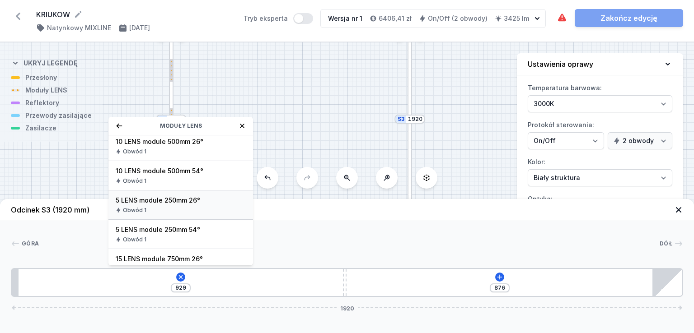
scroll to position [104, 0]
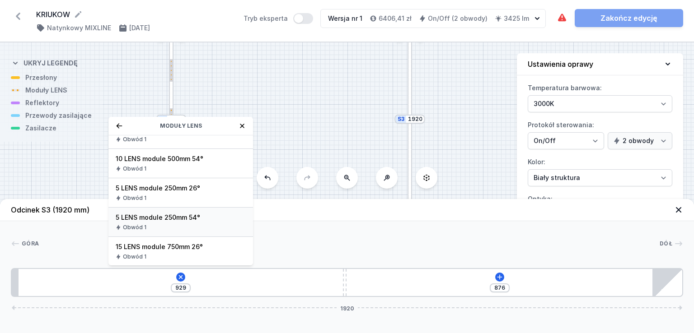
click at [193, 219] on span "5 LENS module 250mm 54°" at bounding box center [181, 217] width 130 height 9
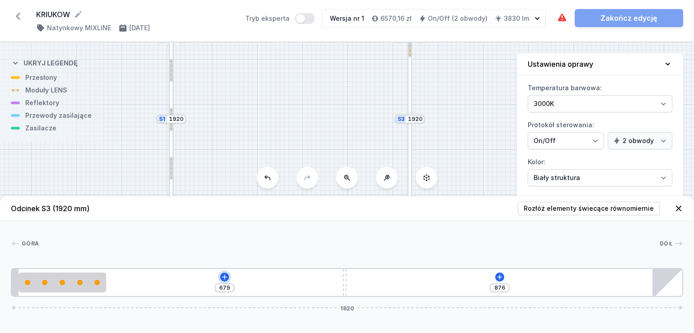
drag, startPoint x: 224, startPoint y: 279, endPoint x: 229, endPoint y: 239, distance: 39.5
click at [229, 239] on div "Góra Dół 1 2 1 3 4 679 876 1920 20 250 679 10 961 20 1815 85 1920" at bounding box center [347, 259] width 694 height 76
click at [226, 276] on icon at bounding box center [224, 277] width 7 height 7
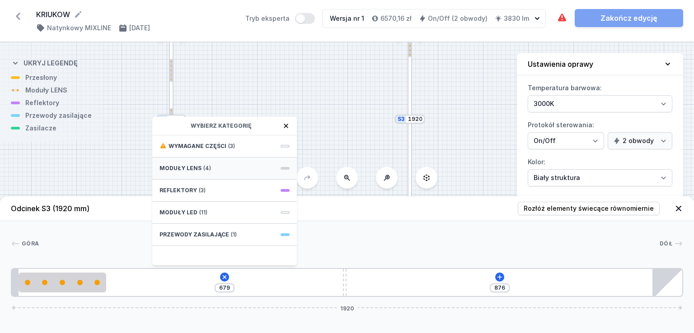
click at [226, 169] on div "Moduły LENS (4)" at bounding box center [224, 169] width 145 height 22
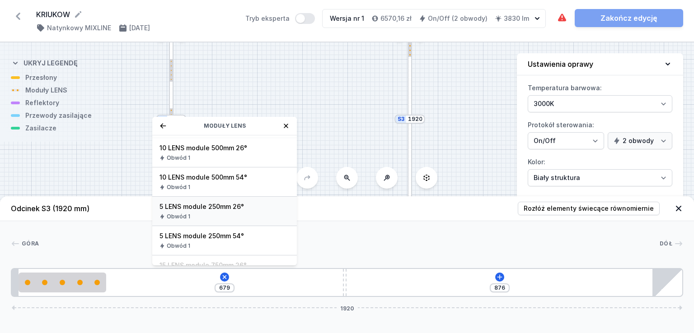
scroll to position [90, 0]
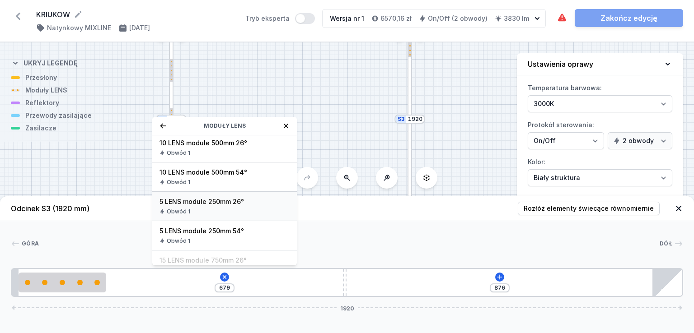
click at [225, 204] on span "5 LENS module 250mm 26°" at bounding box center [224, 201] width 130 height 9
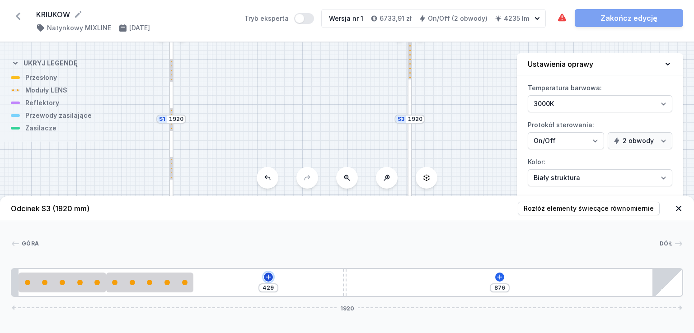
click at [266, 275] on icon at bounding box center [268, 277] width 7 height 7
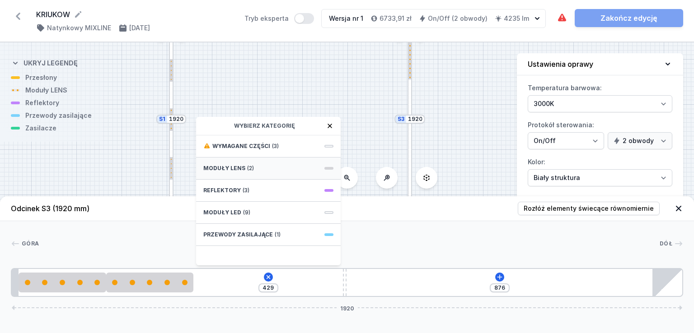
click at [260, 174] on div "Moduły LENS (2)" at bounding box center [268, 169] width 145 height 22
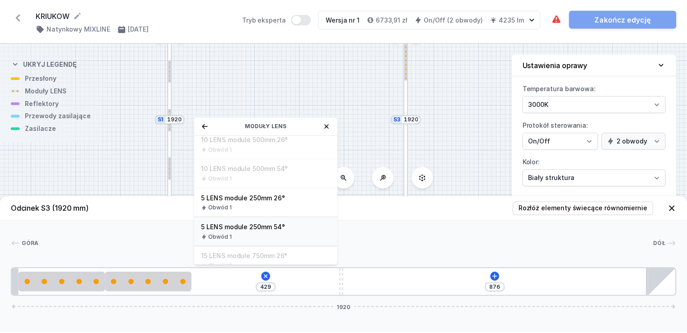
scroll to position [104, 0]
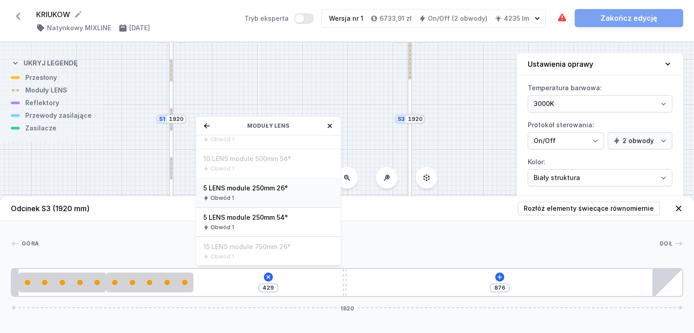
click at [269, 192] on span "5 LENS module 250mm 26°" at bounding box center [268, 188] width 130 height 9
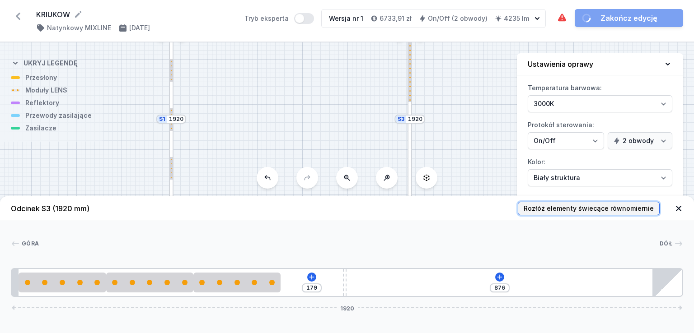
click at [605, 209] on span "Rozłóż elementy świecące równomiernie" at bounding box center [589, 208] width 130 height 9
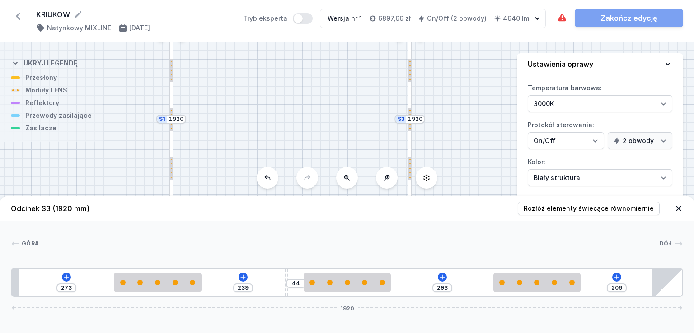
drag, startPoint x: 346, startPoint y: 269, endPoint x: 288, endPoint y: 271, distance: 57.4
click at [288, 271] on div "273 239 44 293 206 1920" at bounding box center [347, 282] width 672 height 29
drag, startPoint x: 300, startPoint y: 156, endPoint x: 339, endPoint y: 119, distance: 53.7
click at [322, 151] on div "S3 1920 S2 2684 S1 1920" at bounding box center [347, 187] width 694 height 291
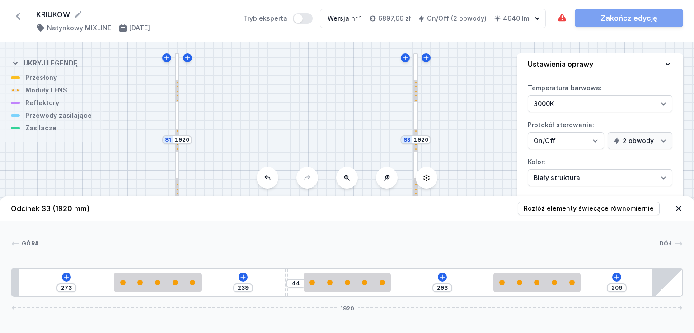
drag, startPoint x: 385, startPoint y: 75, endPoint x: 365, endPoint y: 96, distance: 29.4
click at [365, 96] on div "S3 1920 S2 2684 S1 1920" at bounding box center [347, 187] width 694 height 291
click at [411, 112] on div at bounding box center [411, 135] width 5 height 173
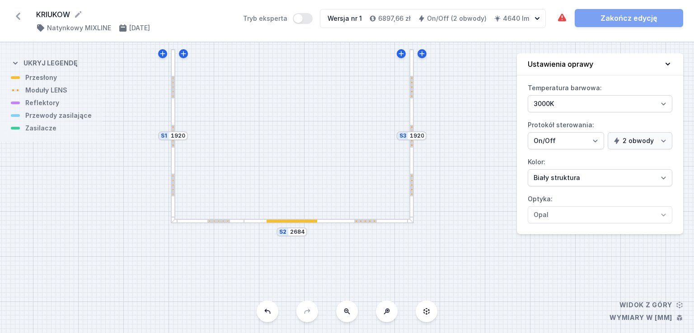
click at [412, 107] on div at bounding box center [411, 135] width 5 height 173
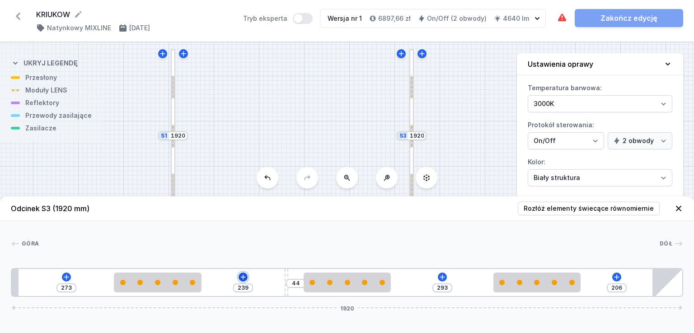
click at [246, 275] on icon at bounding box center [242, 277] width 7 height 7
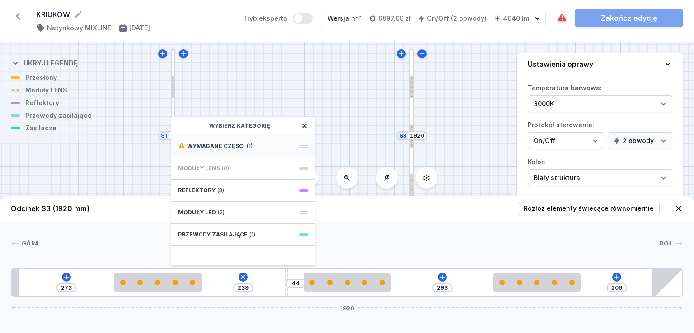
click at [231, 149] on span "Wymagane części" at bounding box center [216, 146] width 58 height 7
click at [226, 145] on span "Hole for power supply cable" at bounding box center [243, 145] width 130 height 9
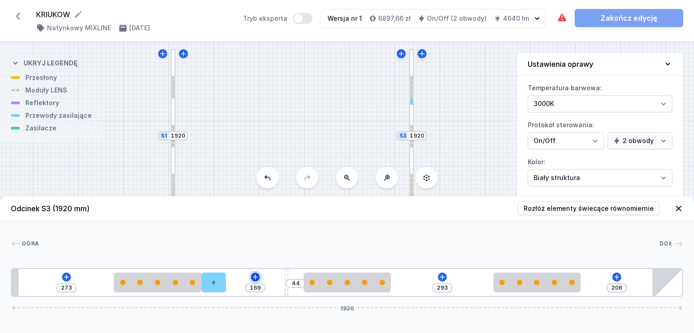
click at [254, 278] on icon at bounding box center [255, 277] width 7 height 7
click at [336, 100] on div "S3 1920 S2 2684 S1 1920" at bounding box center [347, 187] width 694 height 291
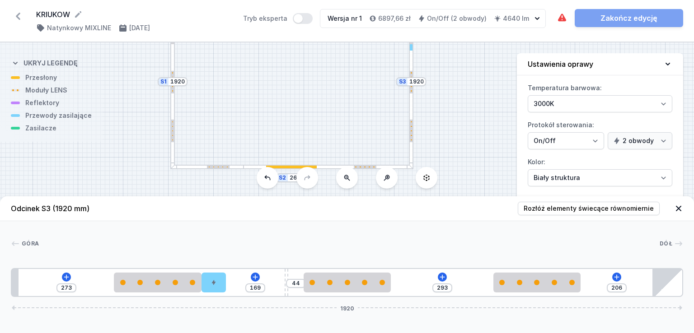
drag, startPoint x: 349, startPoint y: 145, endPoint x: 349, endPoint y: 91, distance: 54.2
click at [349, 91] on div "S3 1920 S2 2684 S1 1920" at bounding box center [347, 187] width 694 height 291
click at [331, 164] on div "S3 1920 S2 2684 S1 1920" at bounding box center [347, 187] width 694 height 291
click at [332, 165] on div at bounding box center [327, 167] width 169 height 5
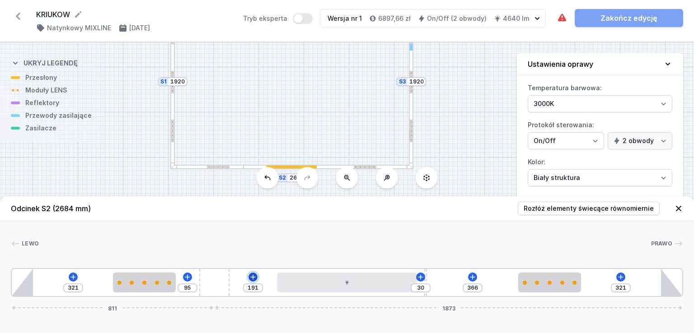
click at [255, 276] on icon at bounding box center [252, 277] width 7 height 7
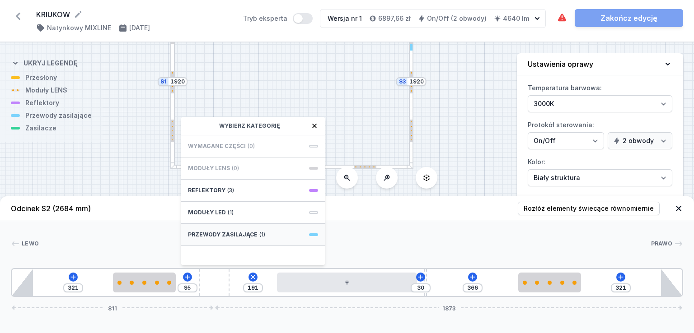
click at [249, 231] on span "Przewody zasilające" at bounding box center [223, 234] width 70 height 7
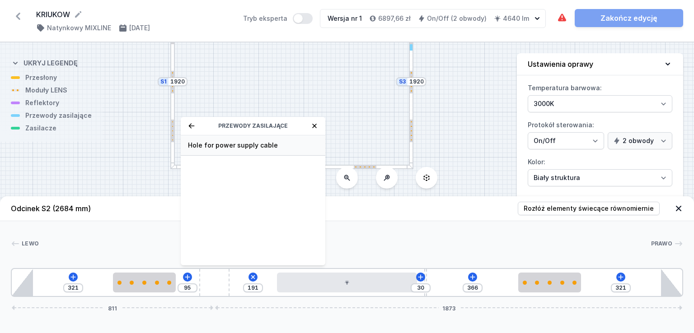
click at [234, 145] on span "Hole for power supply cable" at bounding box center [253, 145] width 130 height 9
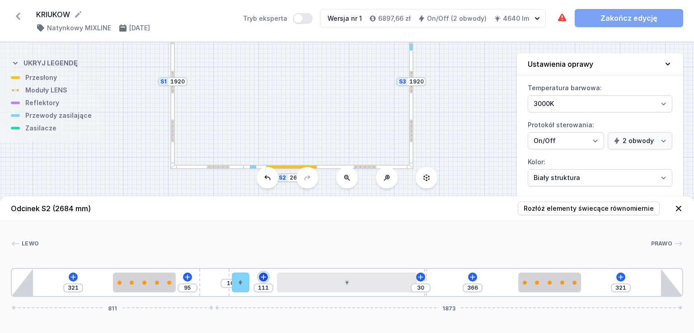
click at [261, 277] on icon at bounding box center [263, 277] width 5 height 5
click at [372, 223] on div "Lewo Prawo 1 2 1 3 4 5 2 6 2 1 1 321 95 10 111 30 366 321 811 1873 406 250 225 …" at bounding box center [347, 259] width 694 height 76
click at [411, 108] on div at bounding box center [411, 81] width 5 height 173
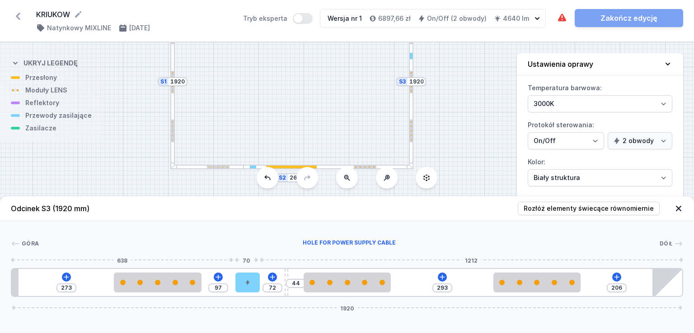
drag, startPoint x: 210, startPoint y: 277, endPoint x: 210, endPoint y: 200, distance: 77.2
click at [243, 278] on div at bounding box center [247, 283] width 24 height 20
click at [171, 104] on div at bounding box center [172, 81] width 5 height 173
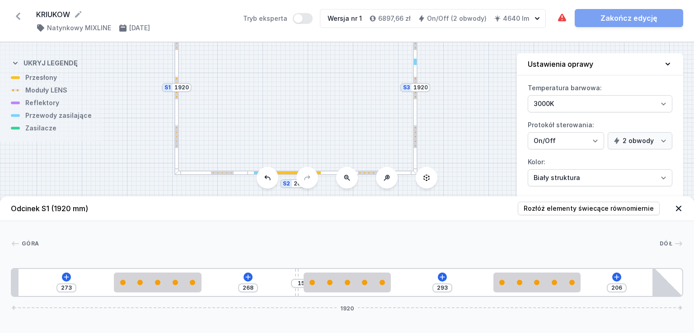
drag, startPoint x: 280, startPoint y: 83, endPoint x: 401, endPoint y: 124, distance: 127.8
click at [283, 88] on div "S3 1920 S2 2684 S1 1920" at bounding box center [347, 187] width 694 height 291
drag, startPoint x: 566, startPoint y: 210, endPoint x: 458, endPoint y: 253, distance: 115.9
click at [460, 254] on div "Odcinek S1 (1920 mm) Rozłóż elementy świecące równomiernie Góra Dół 1 2 1 3 2 1…" at bounding box center [347, 264] width 694 height 137
click at [560, 21] on icon at bounding box center [561, 18] width 11 height 11
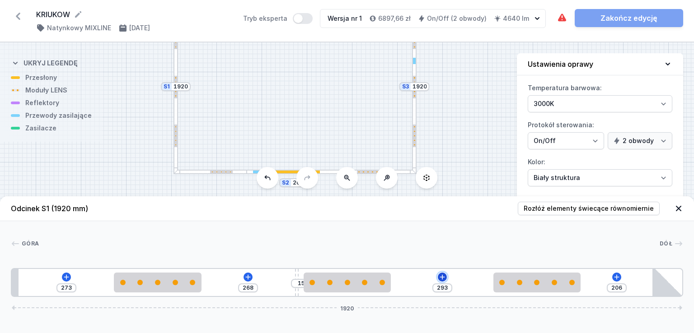
click at [444, 277] on icon at bounding box center [442, 277] width 7 height 7
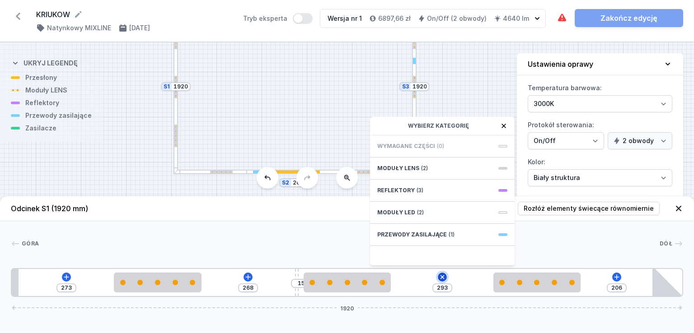
click at [444, 277] on icon at bounding box center [442, 277] width 10 height 10
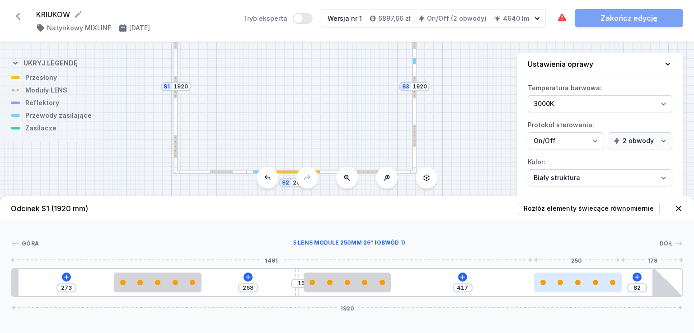
drag, startPoint x: 529, startPoint y: 278, endPoint x: 581, endPoint y: 278, distance: 51.9
click at [581, 278] on div at bounding box center [577, 283] width 87 height 20
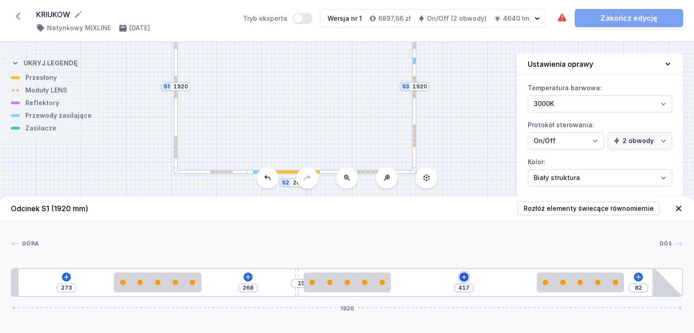
click at [464, 276] on icon at bounding box center [463, 277] width 5 height 5
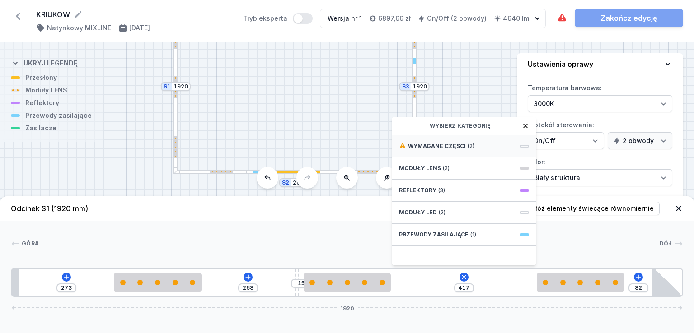
click at [457, 140] on div "Wymagane części (2)" at bounding box center [464, 147] width 145 height 22
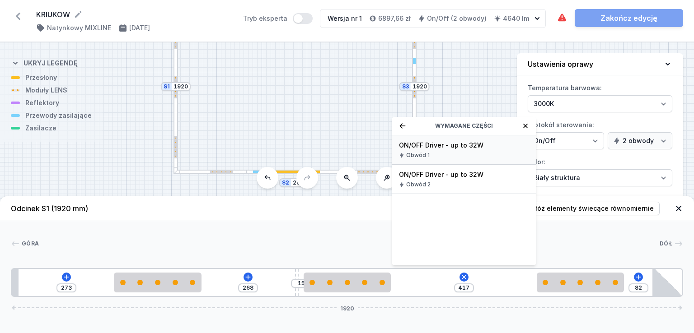
click at [470, 148] on span "ON/OFF Driver - up to 32W" at bounding box center [464, 145] width 130 height 9
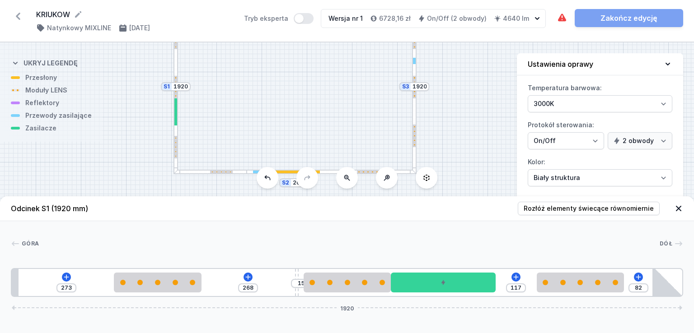
click at [414, 116] on div at bounding box center [414, 86] width 5 height 173
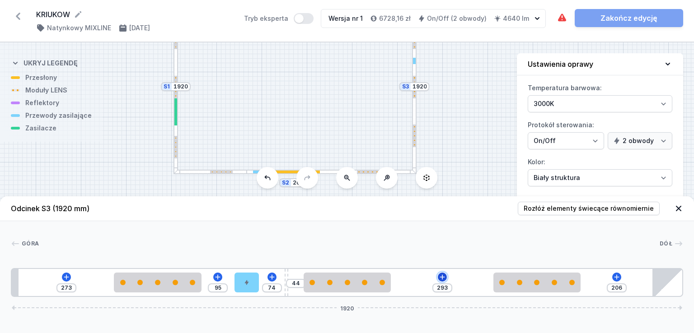
click at [444, 278] on icon at bounding box center [442, 277] width 7 height 7
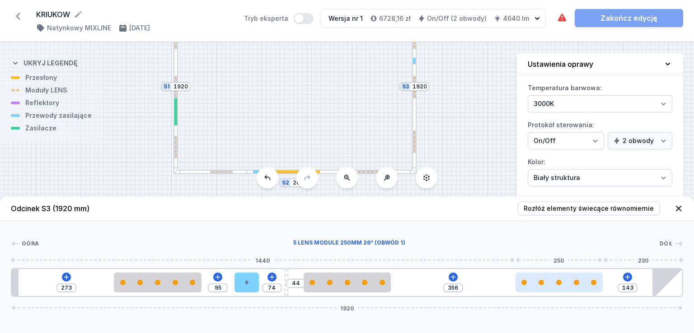
drag, startPoint x: 509, startPoint y: 279, endPoint x: 539, endPoint y: 280, distance: 30.3
click at [538, 280] on div at bounding box center [558, 283] width 87 height 20
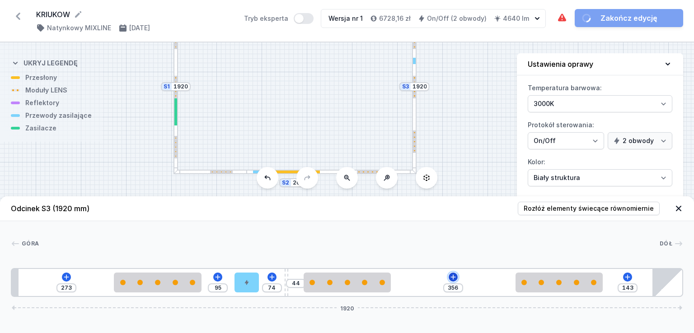
click at [454, 276] on icon at bounding box center [452, 277] width 7 height 7
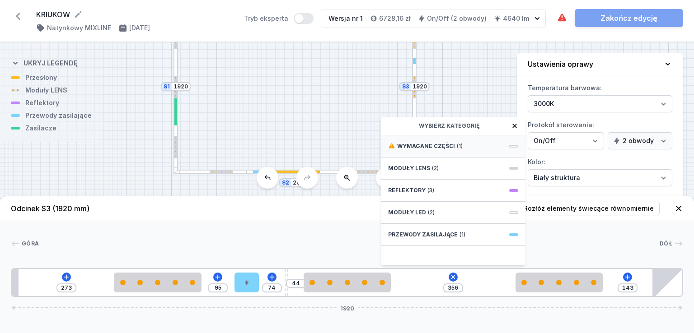
click at [428, 143] on span "Wymagane części" at bounding box center [426, 146] width 58 height 7
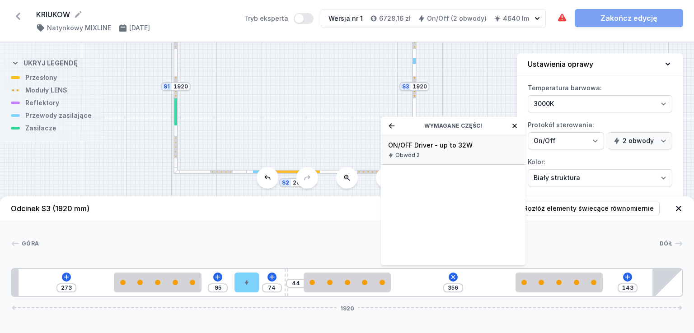
click at [428, 150] on div "ON/OFF Driver - up to 32W Obwód 2" at bounding box center [453, 150] width 145 height 29
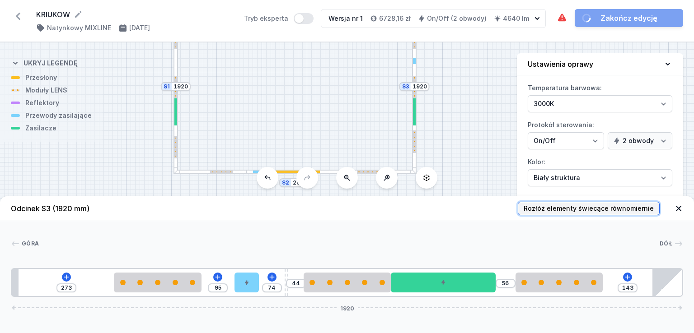
click at [602, 204] on span "Rozłóż elementy świecące równomiernie" at bounding box center [589, 208] width 130 height 9
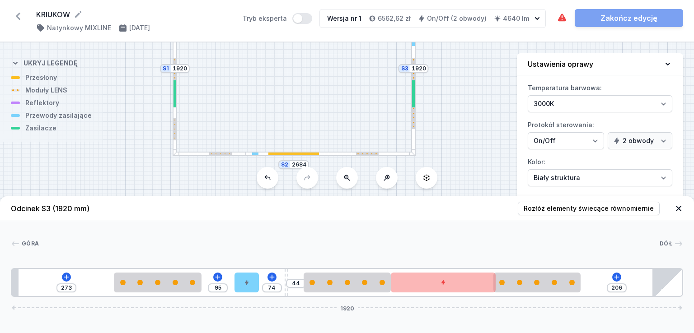
drag, startPoint x: 468, startPoint y: 92, endPoint x: 467, endPoint y: 74, distance: 18.1
click at [467, 74] on div "S3 1920 S2 2684 S1 1920" at bounding box center [347, 187] width 694 height 291
click at [605, 208] on span "Rozłóż elementy świecące równomiernie" at bounding box center [589, 208] width 130 height 9
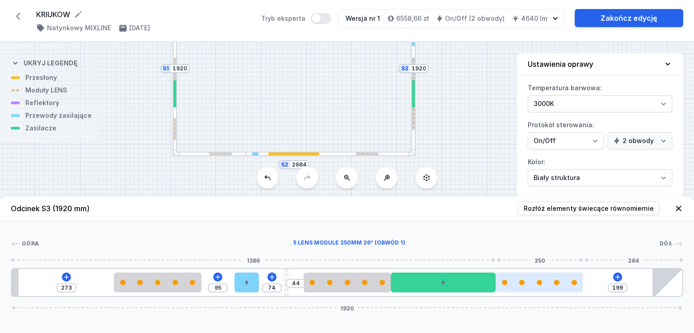
drag, startPoint x: 540, startPoint y: 277, endPoint x: 561, endPoint y: 276, distance: 20.8
click at [560, 276] on div at bounding box center [539, 283] width 87 height 20
click at [576, 273] on div at bounding box center [539, 283] width 87 height 20
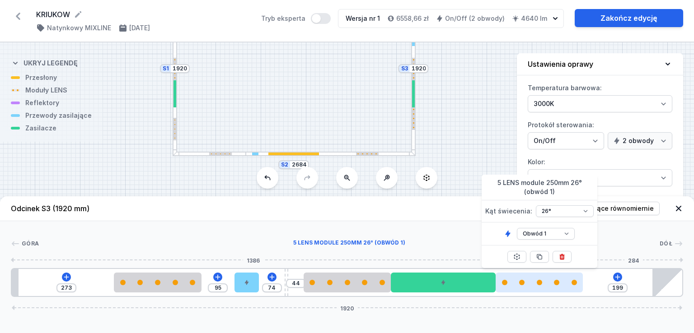
click at [567, 276] on div at bounding box center [539, 283] width 87 height 20
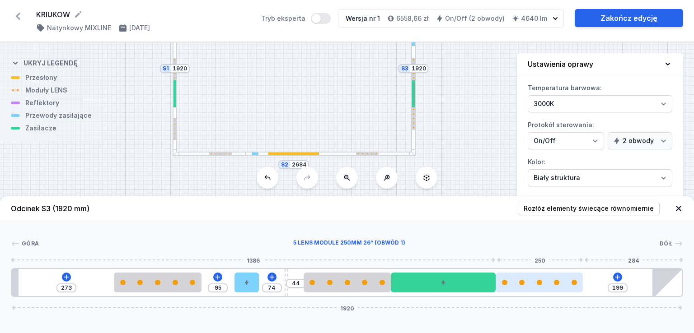
drag, startPoint x: 565, startPoint y: 277, endPoint x: 577, endPoint y: 276, distance: 12.2
click at [577, 276] on div at bounding box center [539, 283] width 87 height 20
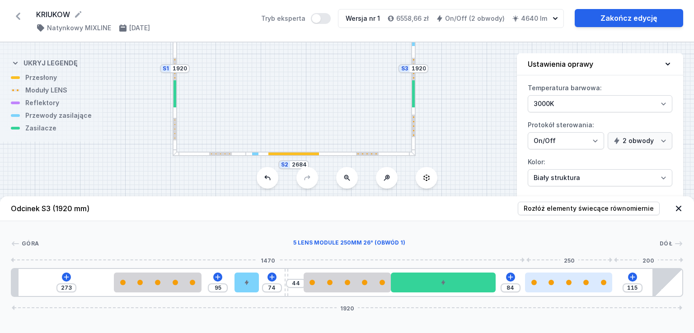
drag, startPoint x: 544, startPoint y: 290, endPoint x: 581, endPoint y: 290, distance: 37.5
click at [581, 290] on div at bounding box center [568, 283] width 87 height 20
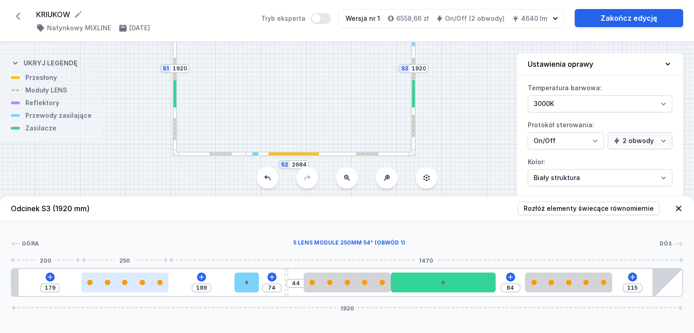
drag, startPoint x: 161, startPoint y: 276, endPoint x: 123, endPoint y: 277, distance: 38.0
click at [123, 277] on div at bounding box center [124, 283] width 87 height 20
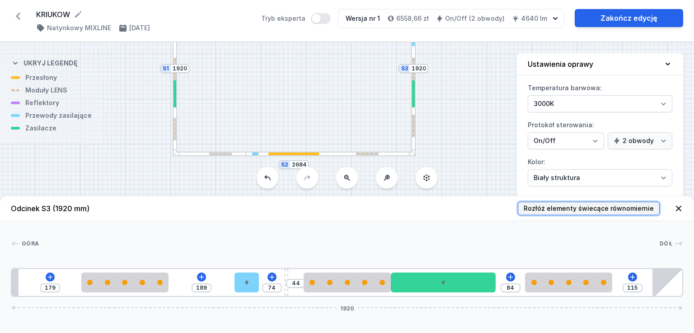
click at [564, 213] on span "Rozłóż elementy świecące równomiernie" at bounding box center [589, 208] width 130 height 9
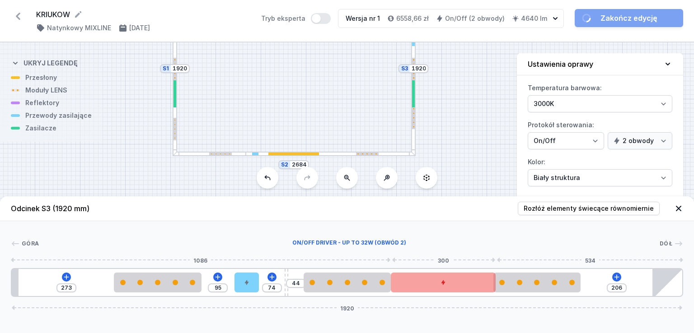
click at [426, 280] on div at bounding box center [443, 283] width 105 height 20
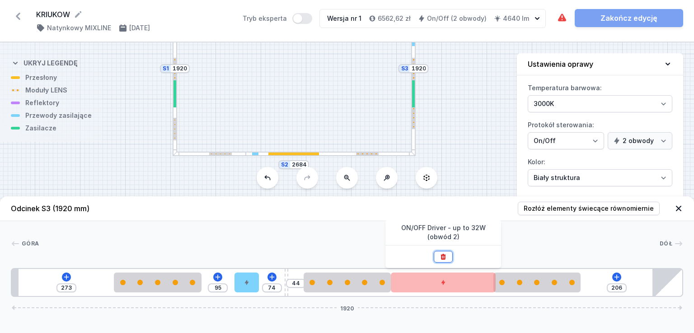
click at [442, 255] on icon at bounding box center [443, 257] width 5 height 6
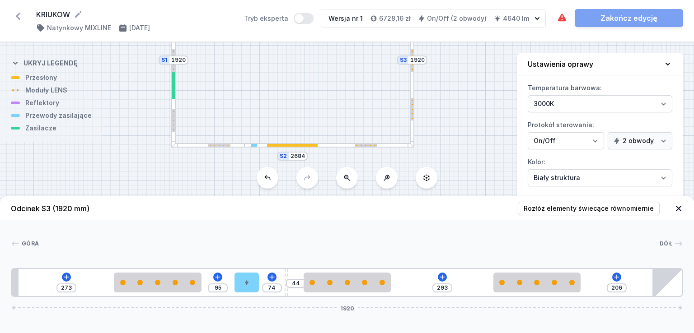
drag, startPoint x: 298, startPoint y: 109, endPoint x: 296, endPoint y: 100, distance: 8.8
click at [296, 100] on div "S3 1920 S2 2684 S1 1920" at bounding box center [347, 187] width 694 height 291
click at [173, 85] on div at bounding box center [173, 85] width 3 height 27
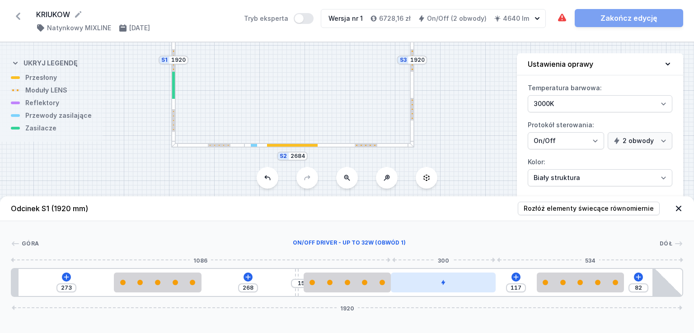
click at [412, 277] on div at bounding box center [443, 283] width 105 height 20
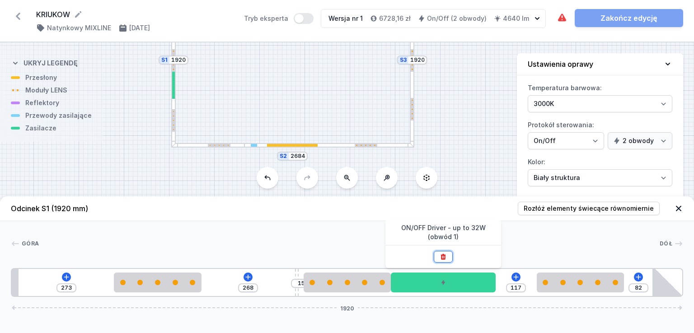
click at [441, 259] on icon at bounding box center [443, 257] width 5 height 6
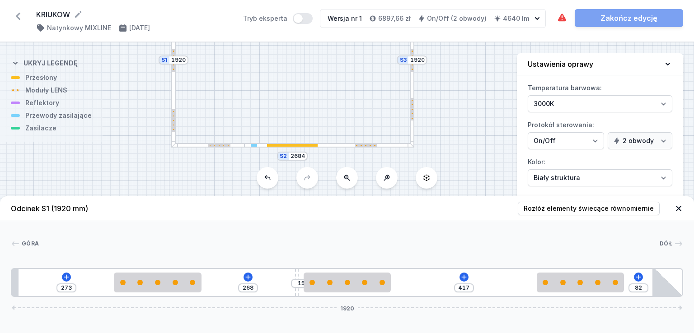
click at [334, 144] on div at bounding box center [328, 145] width 169 height 5
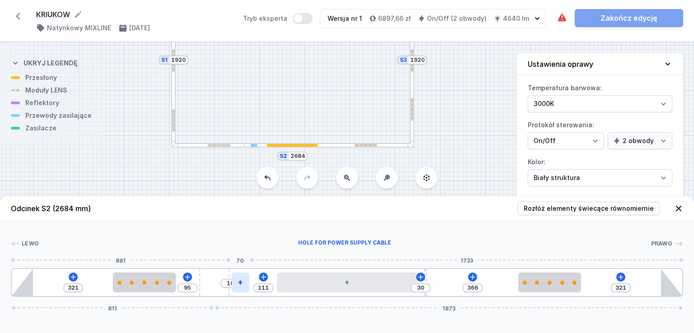
click at [247, 276] on div at bounding box center [241, 283] width 18 height 20
click at [242, 256] on icon at bounding box center [240, 256] width 7 height 7
click at [413, 86] on div at bounding box center [412, 59] width 5 height 173
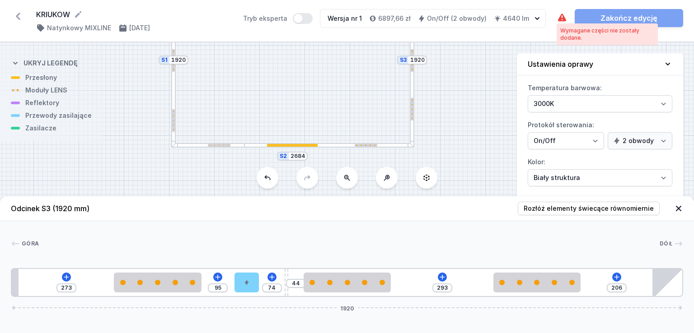
click at [561, 15] on icon at bounding box center [562, 18] width 8 height 8
click at [441, 274] on icon at bounding box center [442, 277] width 7 height 7
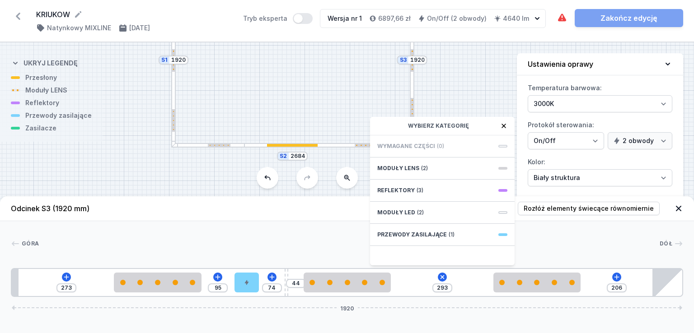
click at [483, 282] on div "273 95 74 44 293 Wybierz kategorię Wymagane części (0) Moduły LENS (2) Reflekto…" at bounding box center [347, 282] width 672 height 29
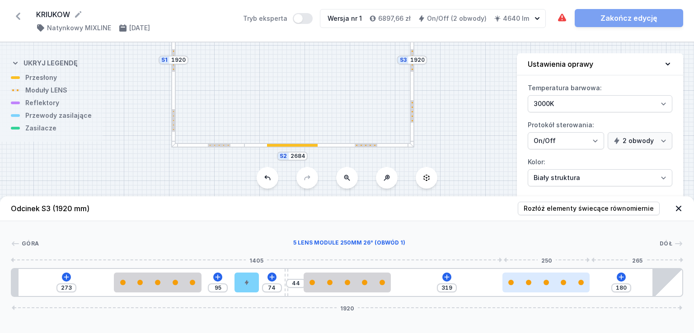
drag, startPoint x: 520, startPoint y: 277, endPoint x: 537, endPoint y: 279, distance: 16.8
click at [537, 279] on div at bounding box center [545, 283] width 87 height 20
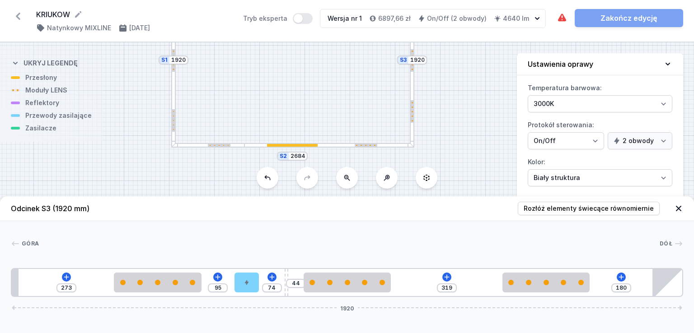
click at [332, 147] on div at bounding box center [328, 145] width 169 height 5
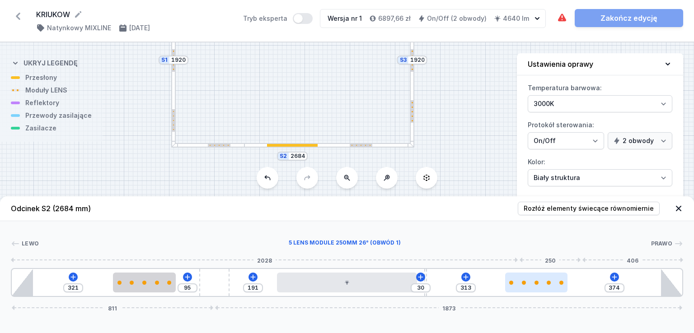
click at [542, 276] on div at bounding box center [536, 283] width 62 height 20
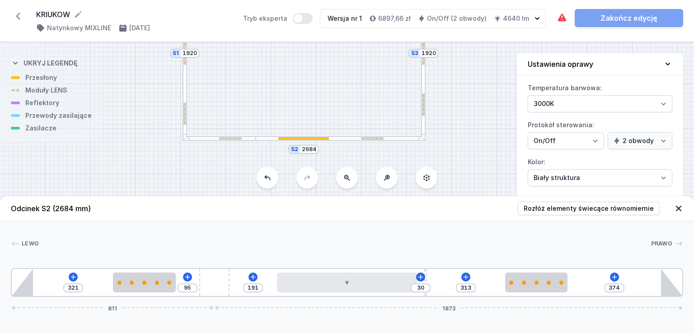
drag, startPoint x: 355, startPoint y: 73, endPoint x: 366, endPoint y: 66, distance: 13.2
click at [366, 66] on div "S3 1920 S2 2684 S1 1920" at bounding box center [347, 187] width 694 height 291
click at [183, 105] on div at bounding box center [184, 114] width 3 height 23
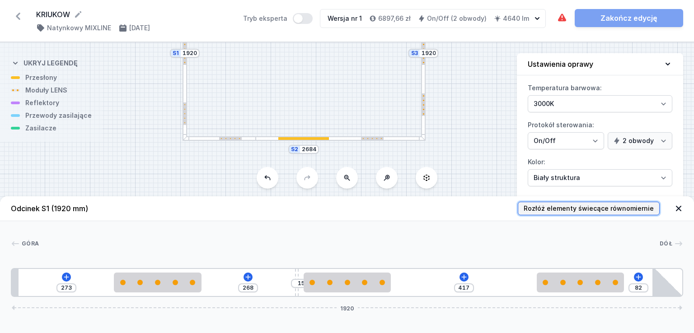
click at [567, 205] on span "Rozłóż elementy świecące równomiernie" at bounding box center [589, 208] width 130 height 9
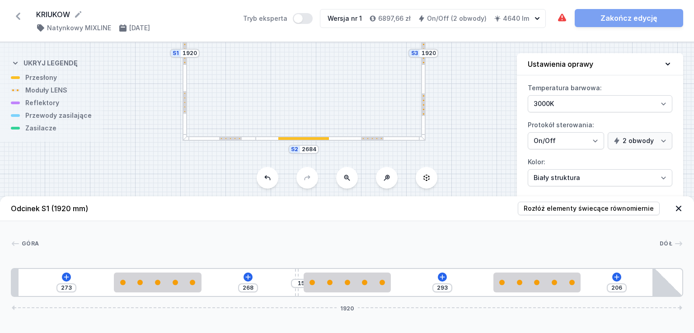
click at [423, 101] on div at bounding box center [423, 105] width 3 height 23
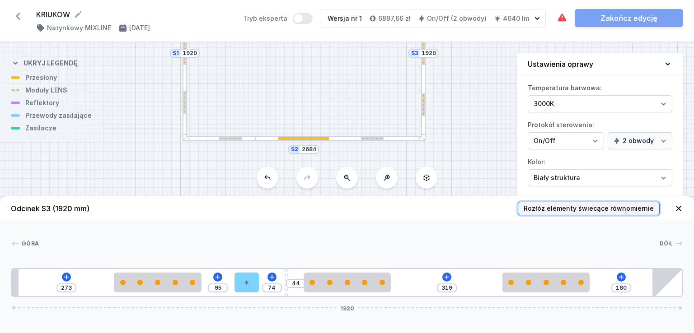
click at [593, 206] on span "Rozłóż elementy świecące równomiernie" at bounding box center [589, 208] width 130 height 9
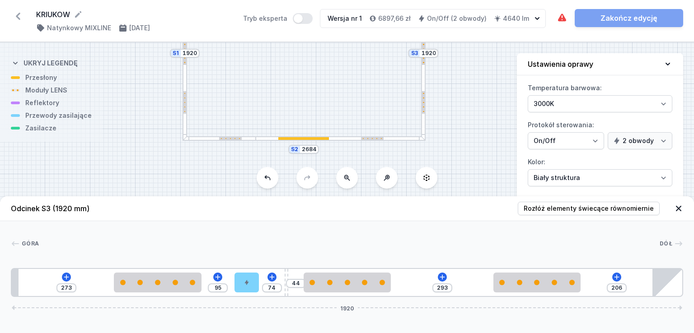
click at [347, 140] on div at bounding box center [340, 138] width 169 height 5
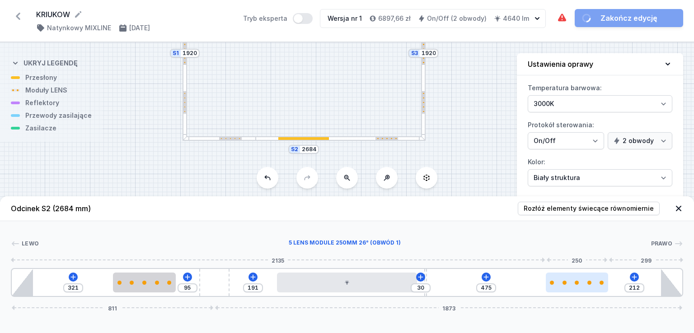
drag, startPoint x: 541, startPoint y: 276, endPoint x: 595, endPoint y: 278, distance: 54.7
click at [595, 278] on div at bounding box center [577, 283] width 62 height 20
drag, startPoint x: 582, startPoint y: 278, endPoint x: 595, endPoint y: 278, distance: 13.1
click at [595, 278] on div at bounding box center [575, 283] width 62 height 20
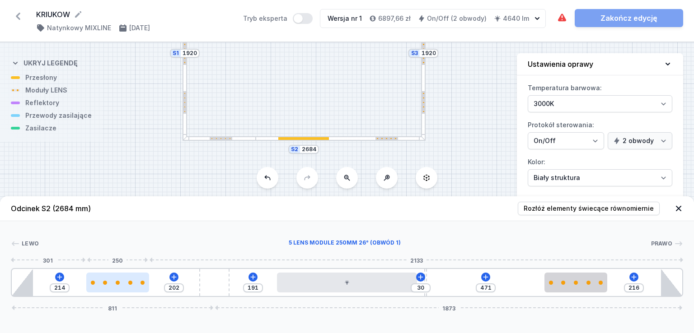
drag, startPoint x: 168, startPoint y: 275, endPoint x: 135, endPoint y: 273, distance: 33.0
click at [135, 273] on div at bounding box center [117, 283] width 62 height 20
drag, startPoint x: 130, startPoint y: 277, endPoint x: 123, endPoint y: 277, distance: 6.8
click at [123, 277] on div at bounding box center [117, 283] width 62 height 20
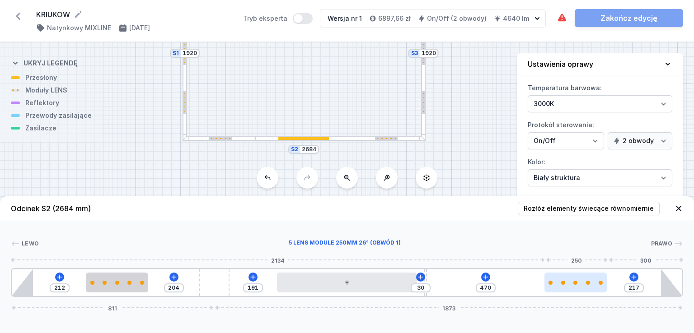
drag, startPoint x: 578, startPoint y: 277, endPoint x: 592, endPoint y: 277, distance: 14.0
click at [592, 277] on div at bounding box center [575, 283] width 62 height 20
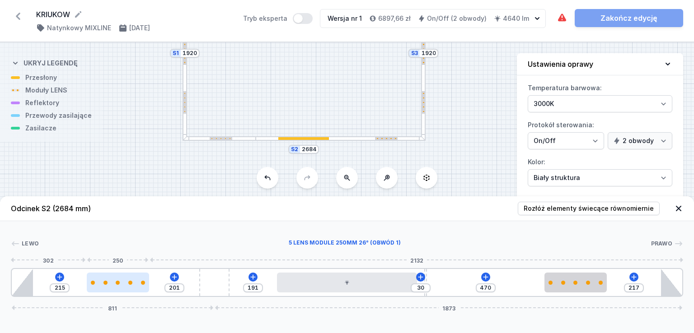
drag, startPoint x: 136, startPoint y: 275, endPoint x: 131, endPoint y: 275, distance: 5.4
click at [131, 275] on div at bounding box center [118, 283] width 62 height 20
drag, startPoint x: 131, startPoint y: 275, endPoint x: 124, endPoint y: 274, distance: 7.3
click at [124, 274] on div at bounding box center [117, 283] width 62 height 20
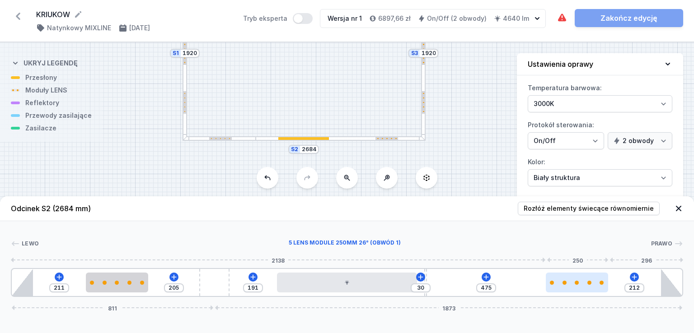
drag, startPoint x: 570, startPoint y: 275, endPoint x: 586, endPoint y: 277, distance: 15.5
click at [586, 277] on div at bounding box center [577, 283] width 62 height 20
click at [586, 277] on div at bounding box center [563, 283] width 62 height 20
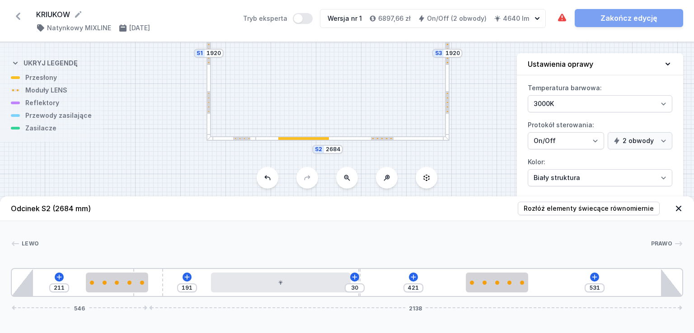
drag, startPoint x: 226, startPoint y: 286, endPoint x: 146, endPoint y: 300, distance: 80.8
click at [146, 300] on div "Odcinek S2 (2684 mm) Rozłóż elementy świecące równomiernie Lewo Prawo 1 2 1 3 4…" at bounding box center [347, 264] width 694 height 137
drag, startPoint x: 154, startPoint y: 278, endPoint x: 180, endPoint y: 278, distance: 26.7
click at [180, 278] on div "211 191 30 421 500 577 2107" at bounding box center [347, 282] width 672 height 29
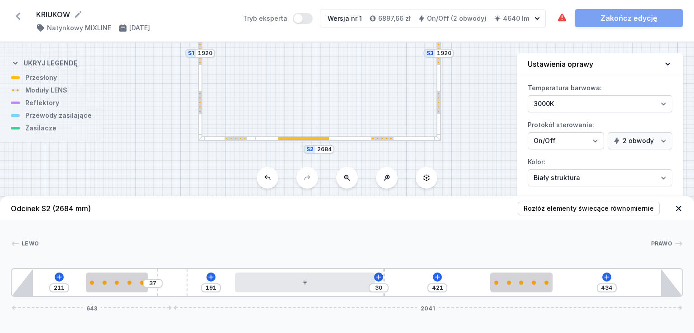
drag, startPoint x: 161, startPoint y: 276, endPoint x: 197, endPoint y: 277, distance: 35.7
click at [197, 277] on div "211 37 191 30 421 434 643 2041" at bounding box center [347, 282] width 672 height 29
click at [566, 208] on span "Rozłóż elementy świecące równomiernie" at bounding box center [589, 208] width 130 height 9
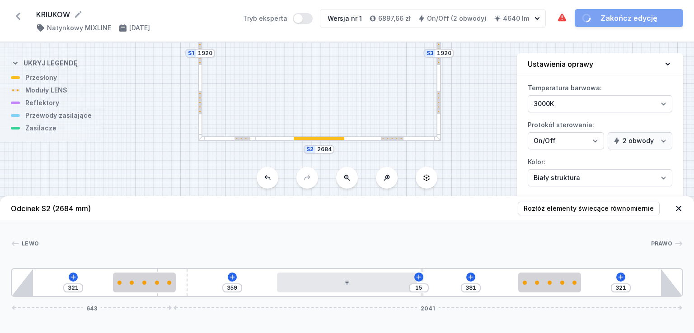
drag, startPoint x: 384, startPoint y: 270, endPoint x: 433, endPoint y: 284, distance: 51.3
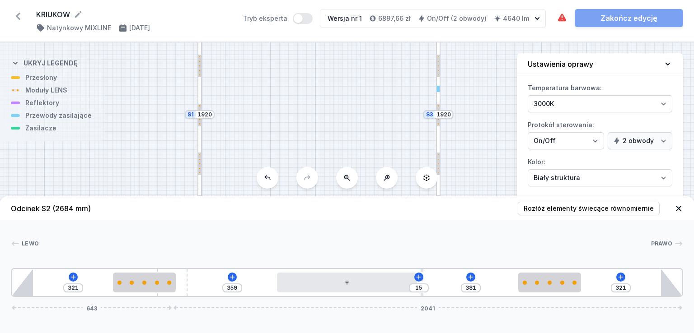
drag, startPoint x: 472, startPoint y: 98, endPoint x: 468, endPoint y: 154, distance: 56.2
click at [473, 160] on div "S3 1920 S2 2684 S1 1920" at bounding box center [347, 187] width 694 height 291
click at [440, 89] on div at bounding box center [439, 90] width 3 height 6
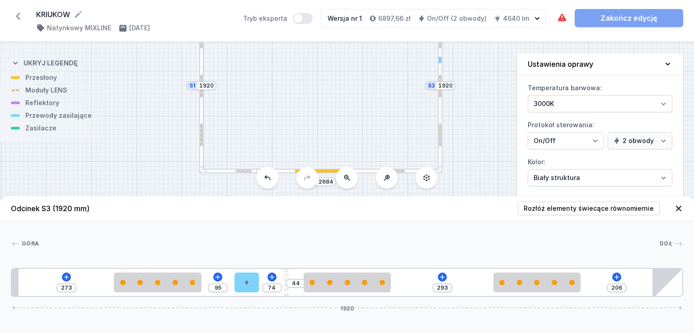
drag, startPoint x: 484, startPoint y: 106, endPoint x: 483, endPoint y: 79, distance: 26.7
click at [483, 79] on div "S3 1920 S2 2684 S1 1920" at bounding box center [347, 187] width 694 height 291
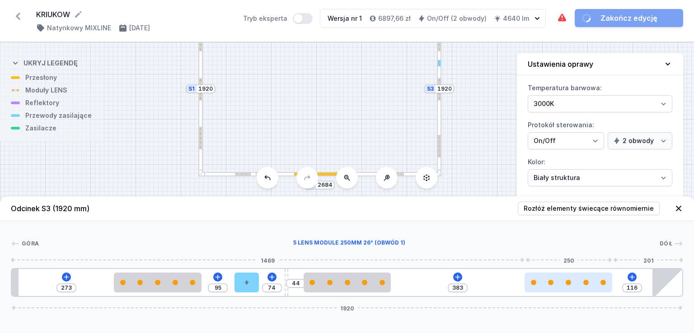
drag, startPoint x: 542, startPoint y: 275, endPoint x: 582, endPoint y: 281, distance: 40.1
click at [582, 281] on div at bounding box center [567, 283] width 87 height 20
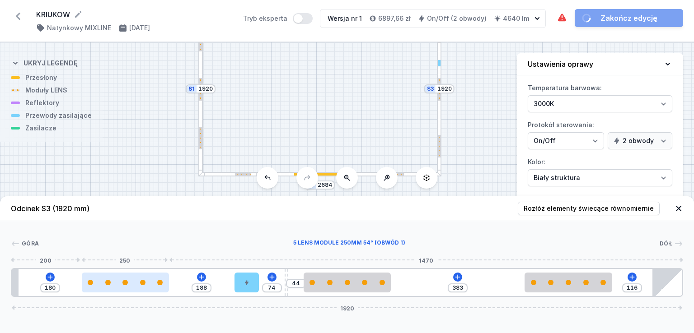
drag, startPoint x: 175, startPoint y: 276, endPoint x: 137, endPoint y: 277, distance: 37.5
click at [137, 277] on div at bounding box center [125, 283] width 87 height 20
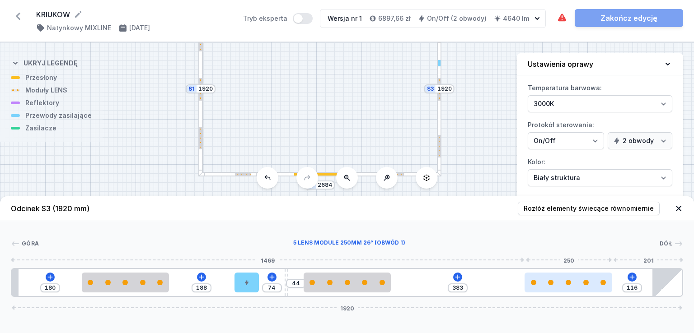
drag, startPoint x: 595, startPoint y: 278, endPoint x: 603, endPoint y: 278, distance: 8.1
click at [603, 278] on div at bounding box center [567, 283] width 87 height 20
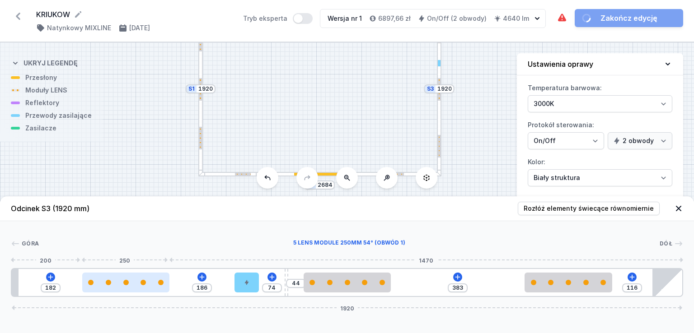
drag, startPoint x: 147, startPoint y: 278, endPoint x: 142, endPoint y: 275, distance: 5.3
click at [142, 275] on div at bounding box center [125, 283] width 87 height 20
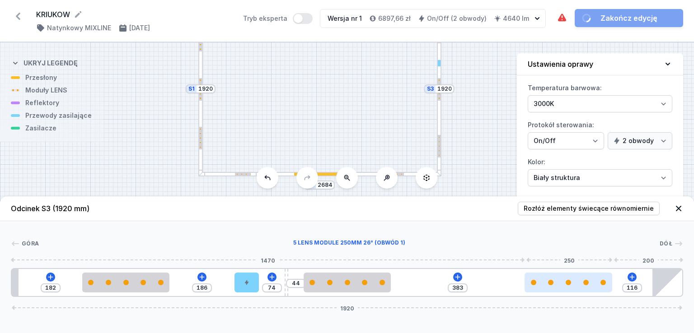
drag, startPoint x: 571, startPoint y: 275, endPoint x: 580, endPoint y: 277, distance: 8.4
click at [580, 277] on div at bounding box center [567, 283] width 87 height 20
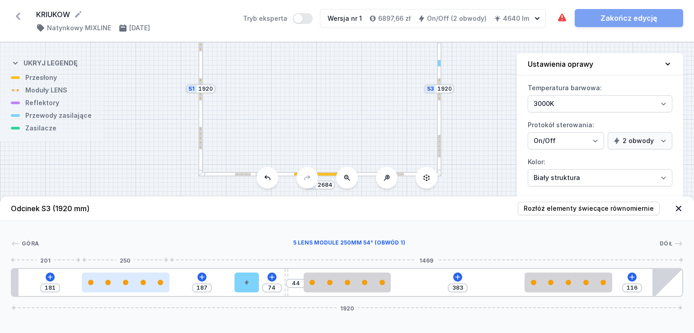
drag, startPoint x: 134, startPoint y: 277, endPoint x: 128, endPoint y: 274, distance: 6.3
click at [128, 274] on div at bounding box center [125, 283] width 87 height 20
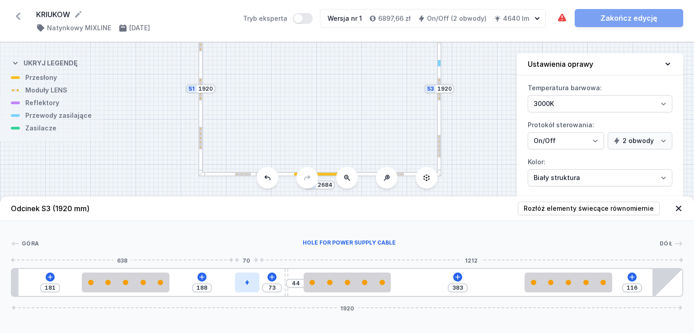
click at [251, 277] on div at bounding box center [247, 283] width 24 height 20
click at [241, 295] on div "181 188 73 44 383 116 1920" at bounding box center [347, 282] width 672 height 29
click at [242, 290] on div at bounding box center [248, 283] width 24 height 20
click at [239, 289] on div at bounding box center [248, 283] width 24 height 20
click at [241, 290] on div at bounding box center [250, 283] width 24 height 20
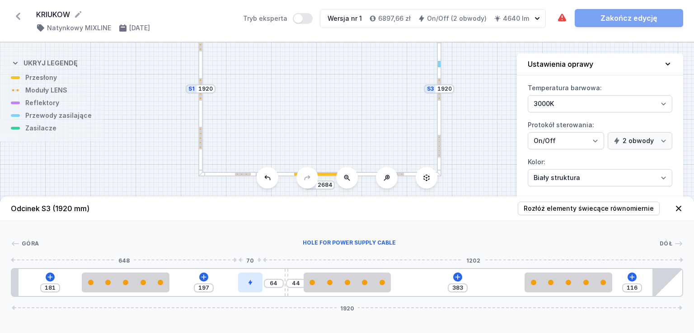
click at [253, 274] on div at bounding box center [250, 283] width 24 height 20
click at [253, 259] on icon at bounding box center [250, 256] width 7 height 7
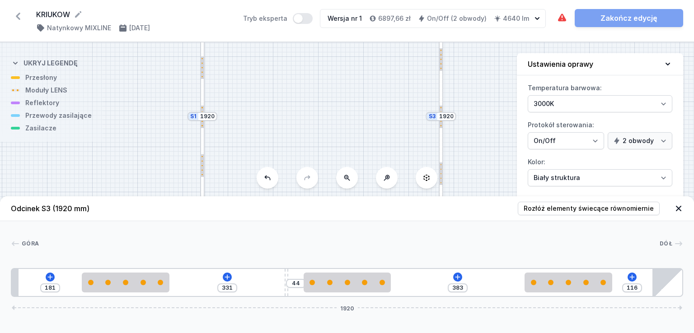
drag, startPoint x: 327, startPoint y: 69, endPoint x: 329, endPoint y: 97, distance: 27.6
click at [329, 97] on div "S3 1920 S2 2684 S1 1920" at bounding box center [347, 187] width 694 height 291
click at [202, 93] on div at bounding box center [202, 116] width 5 height 173
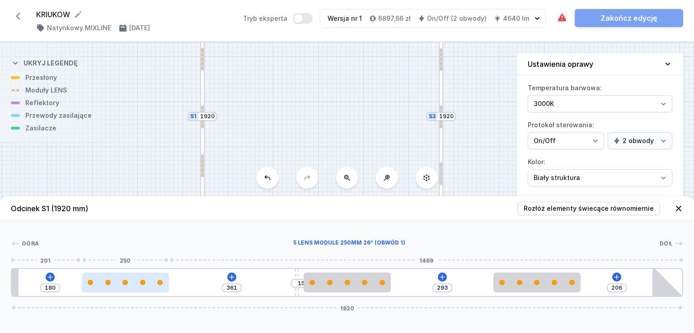
drag, startPoint x: 152, startPoint y: 278, endPoint x: 115, endPoint y: 277, distance: 37.5
click at [115, 277] on div at bounding box center [125, 283] width 87 height 20
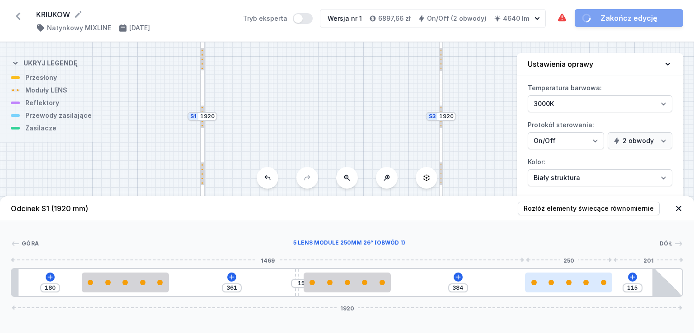
drag, startPoint x: 544, startPoint y: 274, endPoint x: 585, endPoint y: 276, distance: 40.2
click at [585, 276] on div at bounding box center [568, 283] width 87 height 20
drag, startPoint x: 585, startPoint y: 276, endPoint x: 596, endPoint y: 281, distance: 12.6
click at [596, 281] on div at bounding box center [571, 283] width 87 height 20
click at [605, 281] on div at bounding box center [567, 283] width 87 height 20
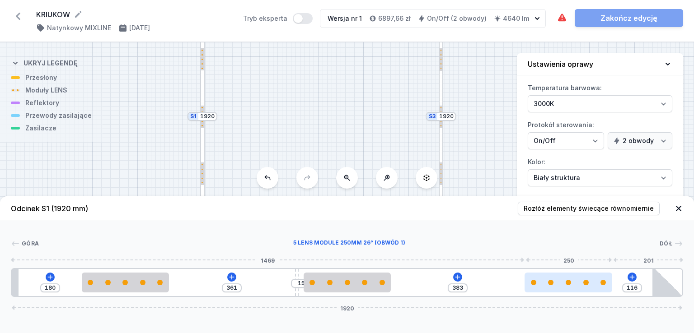
drag, startPoint x: 592, startPoint y: 279, endPoint x: 600, endPoint y: 281, distance: 8.8
click at [600, 281] on div at bounding box center [567, 283] width 87 height 20
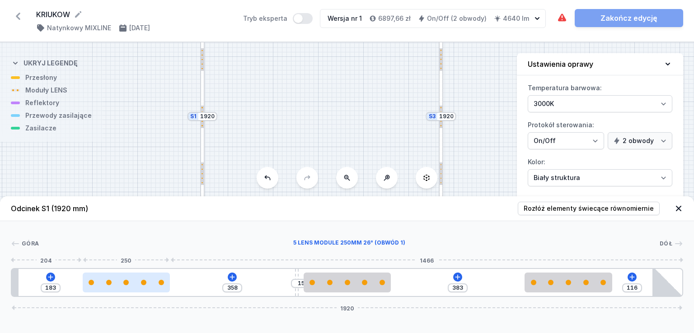
drag, startPoint x: 132, startPoint y: 278, endPoint x: 128, endPoint y: 282, distance: 5.7
click at [128, 282] on div at bounding box center [126, 283] width 87 height 20
drag, startPoint x: 125, startPoint y: 276, endPoint x: 117, endPoint y: 275, distance: 7.3
click at [117, 275] on div at bounding box center [123, 283] width 87 height 20
click at [100, 279] on div at bounding box center [125, 283] width 87 height 20
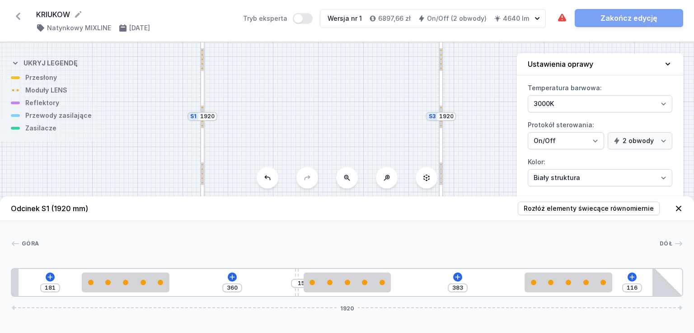
click at [439, 141] on div at bounding box center [441, 116] width 5 height 173
click at [457, 276] on icon at bounding box center [457, 277] width 7 height 7
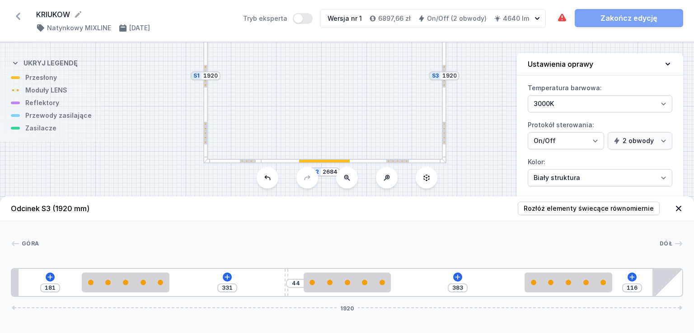
drag, startPoint x: 333, startPoint y: 119, endPoint x: 334, endPoint y: 70, distance: 49.2
click at [334, 70] on div "S3 1920 S2 2684 S1 1920" at bounding box center [347, 187] width 694 height 291
click at [361, 154] on div at bounding box center [351, 152] width 184 height 5
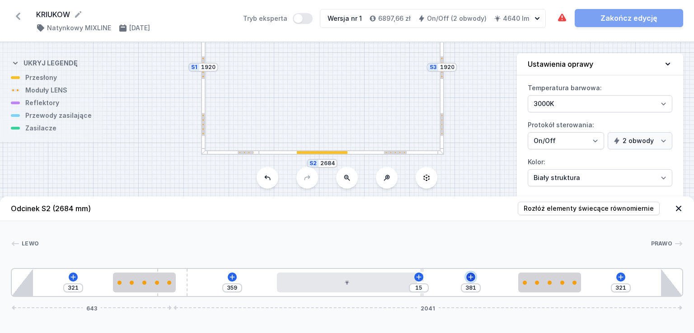
click at [468, 276] on icon at bounding box center [470, 277] width 7 height 7
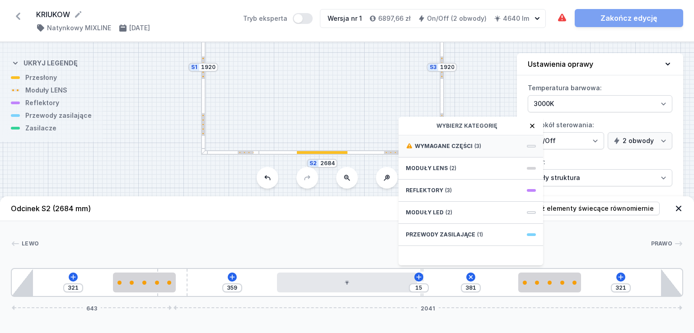
click at [465, 143] on span "Wymagane części" at bounding box center [444, 146] width 58 height 7
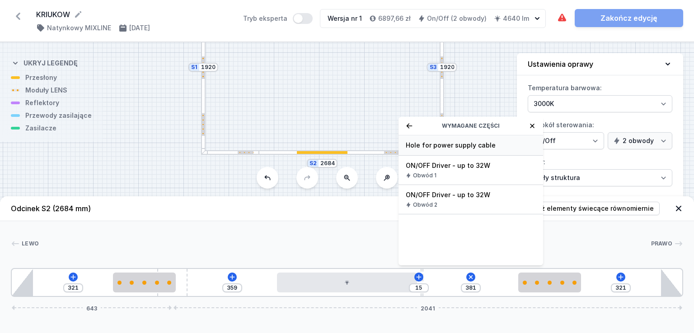
click at [469, 147] on span "Hole for power supply cable" at bounding box center [471, 145] width 130 height 9
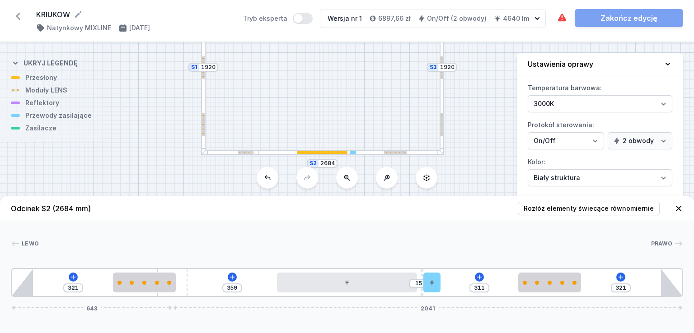
click at [440, 102] on div at bounding box center [442, 67] width 5 height 173
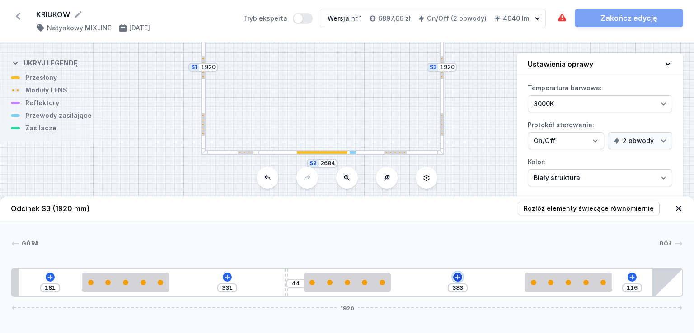
click at [459, 276] on icon at bounding box center [457, 277] width 7 height 7
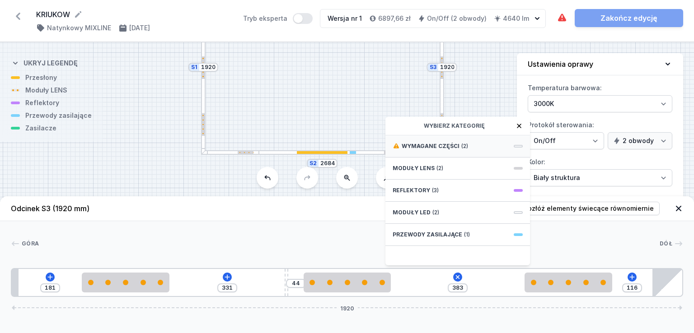
click at [463, 149] on span "(2)" at bounding box center [464, 146] width 7 height 7
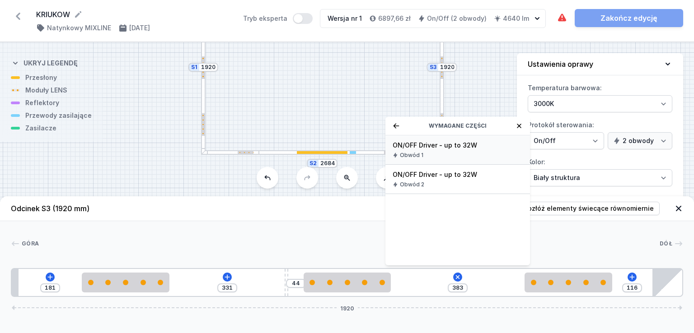
click at [459, 156] on div "Obwód 1" at bounding box center [458, 155] width 130 height 7
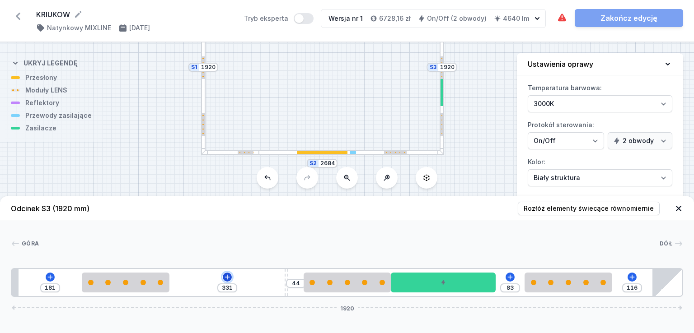
click at [224, 280] on icon at bounding box center [227, 277] width 7 height 7
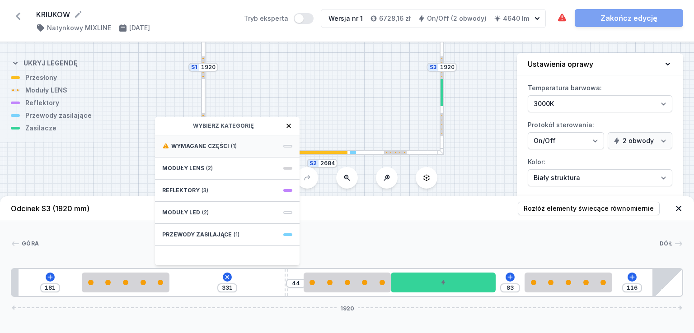
click at [220, 150] on div "Wymagane części (1)" at bounding box center [227, 147] width 145 height 22
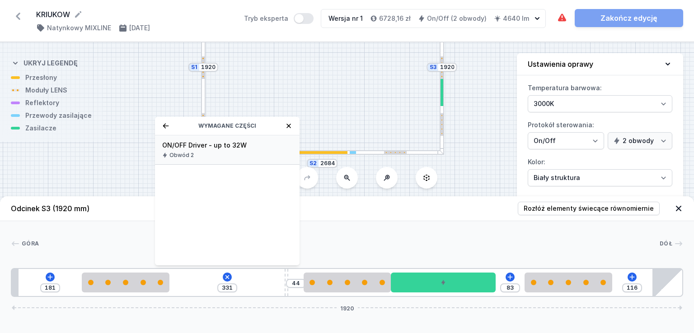
click at [217, 146] on span "ON/OFF Driver - up to 32W" at bounding box center [227, 145] width 130 height 9
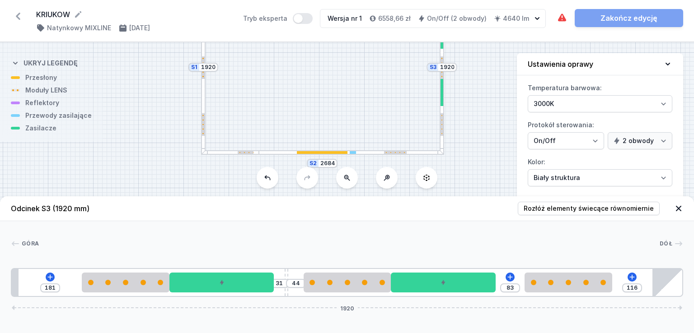
click at [204, 90] on div at bounding box center [203, 67] width 5 height 173
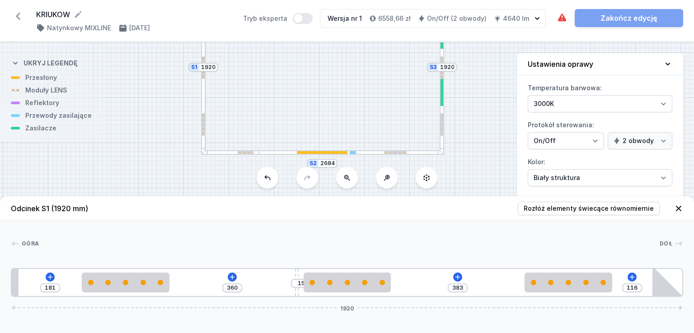
click at [370, 153] on div at bounding box center [351, 152] width 184 height 5
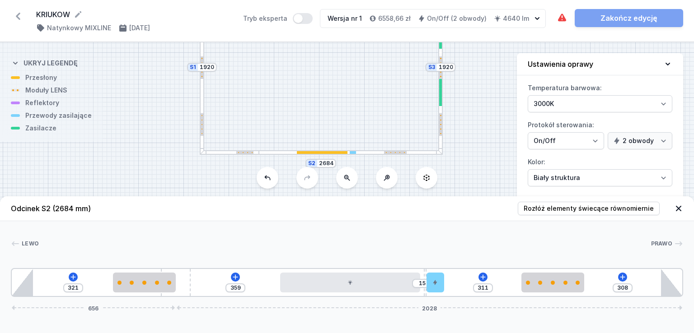
drag, startPoint x: 186, startPoint y: 270, endPoint x: 195, endPoint y: 271, distance: 9.6
click at [195, 271] on div "321 359 15 311 308 656 2028" at bounding box center [347, 282] width 672 height 29
drag, startPoint x: 184, startPoint y: 282, endPoint x: 160, endPoint y: 286, distance: 24.2
click at [160, 286] on div "321 359 15 311 308 656 2028" at bounding box center [347, 282] width 672 height 29
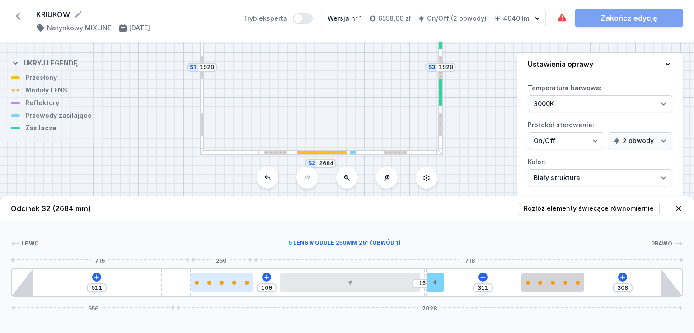
drag, startPoint x: 137, startPoint y: 279, endPoint x: 197, endPoint y: 279, distance: 59.6
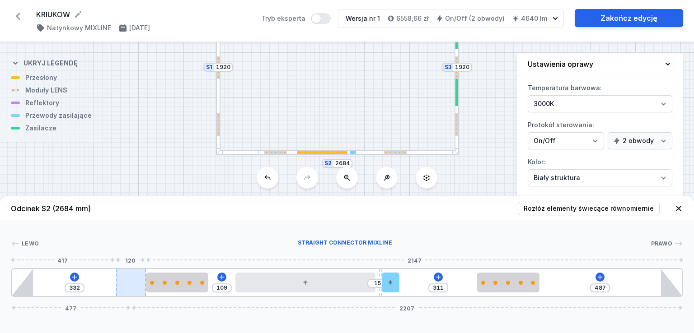
drag, startPoint x: 181, startPoint y: 276, endPoint x: 118, endPoint y: 282, distance: 63.1
click at [118, 282] on div at bounding box center [131, 282] width 30 height 27
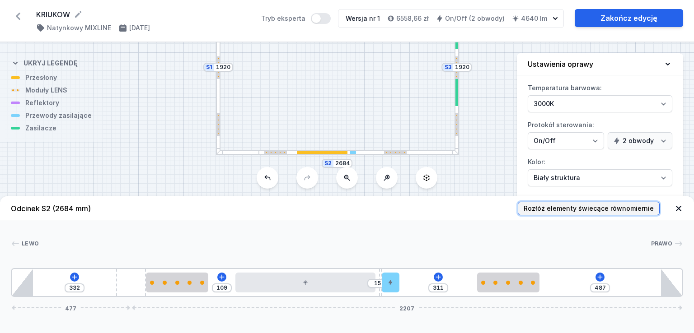
click at [567, 203] on button "Rozłóż elementy świecące równomiernie" at bounding box center [589, 209] width 142 height 14
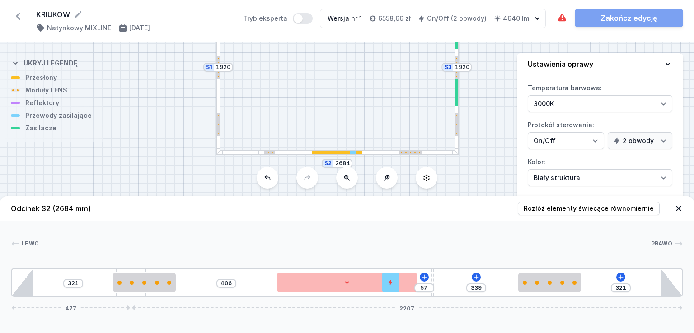
drag, startPoint x: 380, startPoint y: 271, endPoint x: 443, endPoint y: 272, distance: 63.3
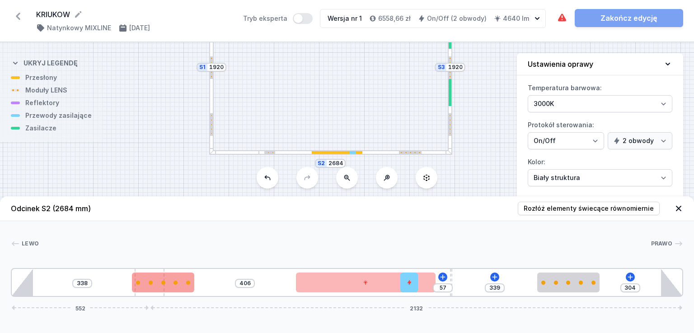
drag, startPoint x: 134, startPoint y: 270, endPoint x: 157, endPoint y: 272, distance: 22.7
click at [157, 272] on div "338 406 57 339 304 552 2132" at bounding box center [347, 282] width 672 height 29
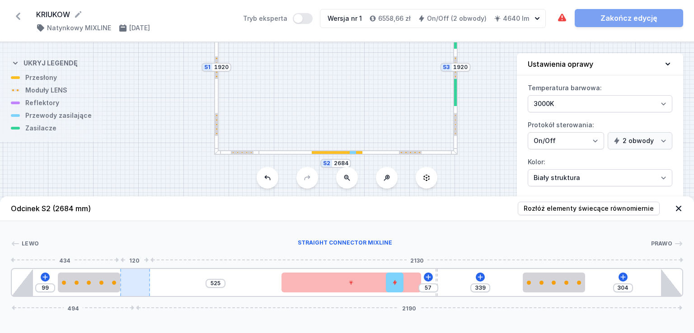
drag, startPoint x: 162, startPoint y: 276, endPoint x: 134, endPoint y: 277, distance: 28.0
click at [134, 277] on div "99 525 57 339 304 494 2190" at bounding box center [347, 282] width 672 height 29
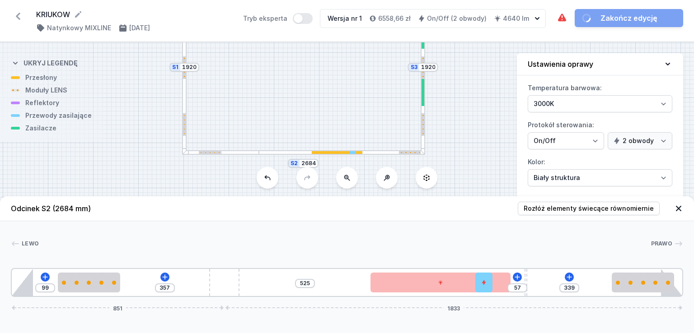
drag, startPoint x: 146, startPoint y: 277, endPoint x: 304, endPoint y: 289, distance: 158.0
click at [304, 289] on div "99 357 525 57 339 851 1833" at bounding box center [347, 282] width 672 height 29
click at [565, 210] on span "Rozłóż elementy świecące równomiernie" at bounding box center [589, 208] width 130 height 9
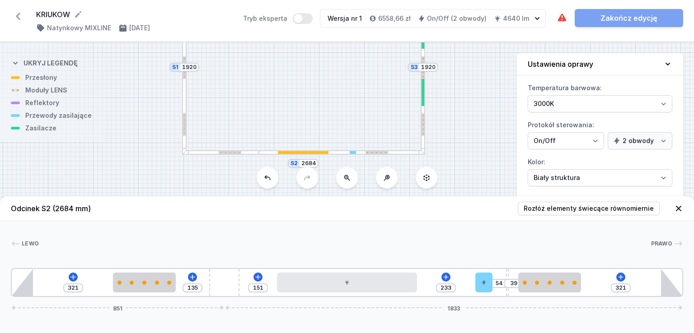
drag, startPoint x: 525, startPoint y: 270, endPoint x: 519, endPoint y: 270, distance: 5.4
click at [519, 270] on div "321 135 151 233 54 39 [PHONE_NUMBER]" at bounding box center [347, 282] width 672 height 29
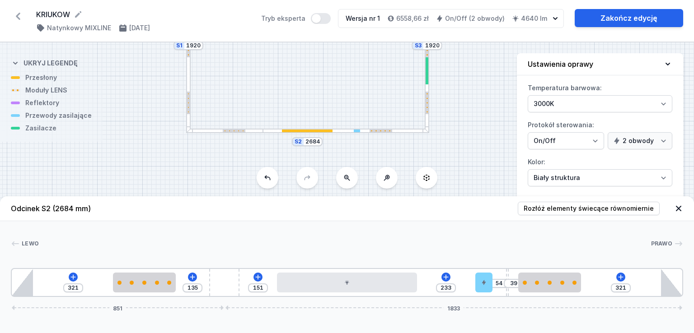
drag, startPoint x: 263, startPoint y: 73, endPoint x: 267, endPoint y: 51, distance: 22.1
click at [267, 51] on div "S3 1920 S2 2684 S1 1920" at bounding box center [347, 187] width 694 height 291
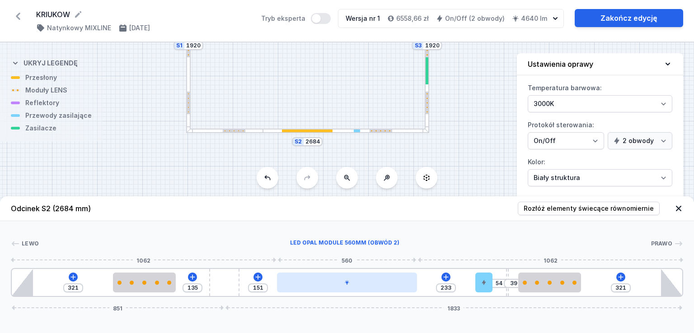
click at [381, 279] on div at bounding box center [347, 283] width 140 height 20
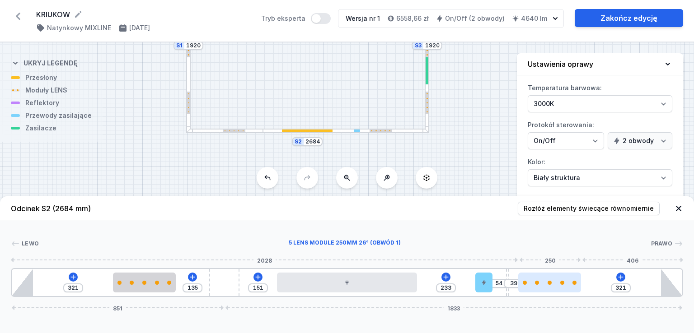
click at [547, 273] on div at bounding box center [549, 283] width 62 height 20
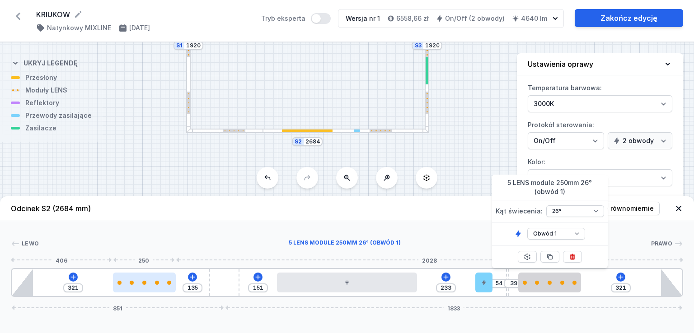
click at [161, 275] on div at bounding box center [144, 283] width 62 height 20
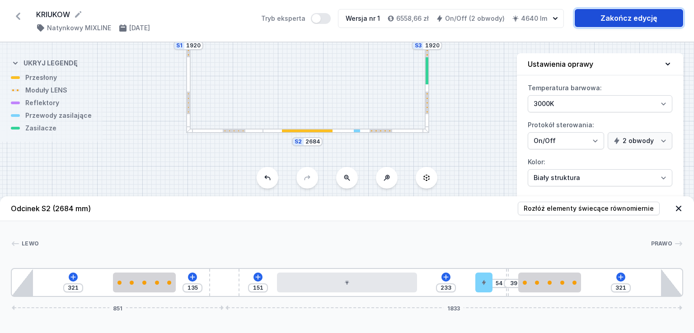
click at [631, 17] on link "Zakończ edycję" at bounding box center [629, 18] width 108 height 18
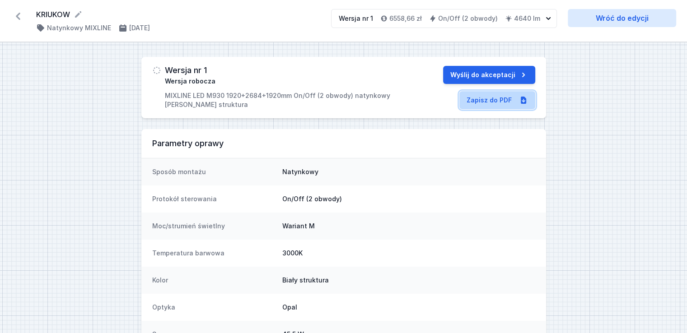
click at [502, 98] on link "Zapisz do PDF" at bounding box center [497, 100] width 76 height 18
click at [20, 13] on icon at bounding box center [18, 16] width 5 height 7
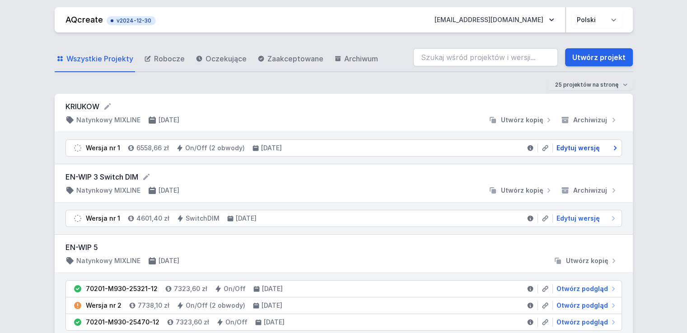
click at [589, 150] on span "Edytuj wersję" at bounding box center [577, 148] width 43 height 9
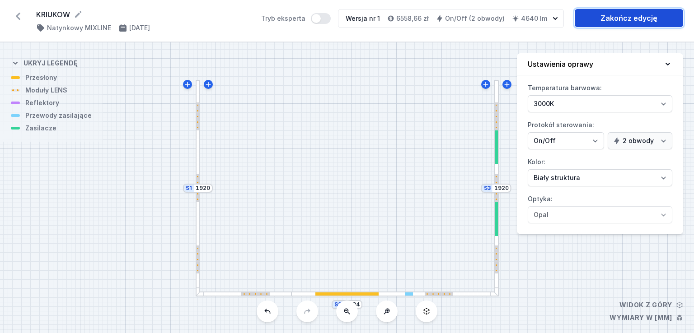
click at [615, 23] on link "Zakończ edycję" at bounding box center [629, 18] width 108 height 18
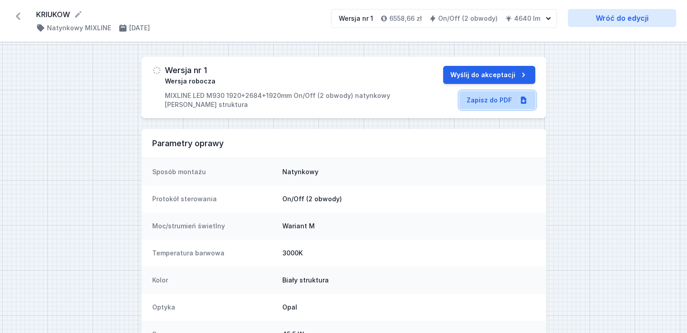
click at [495, 107] on link "Zapisz do PDF" at bounding box center [497, 100] width 76 height 18
